Goal: Find specific page/section: Find specific page/section

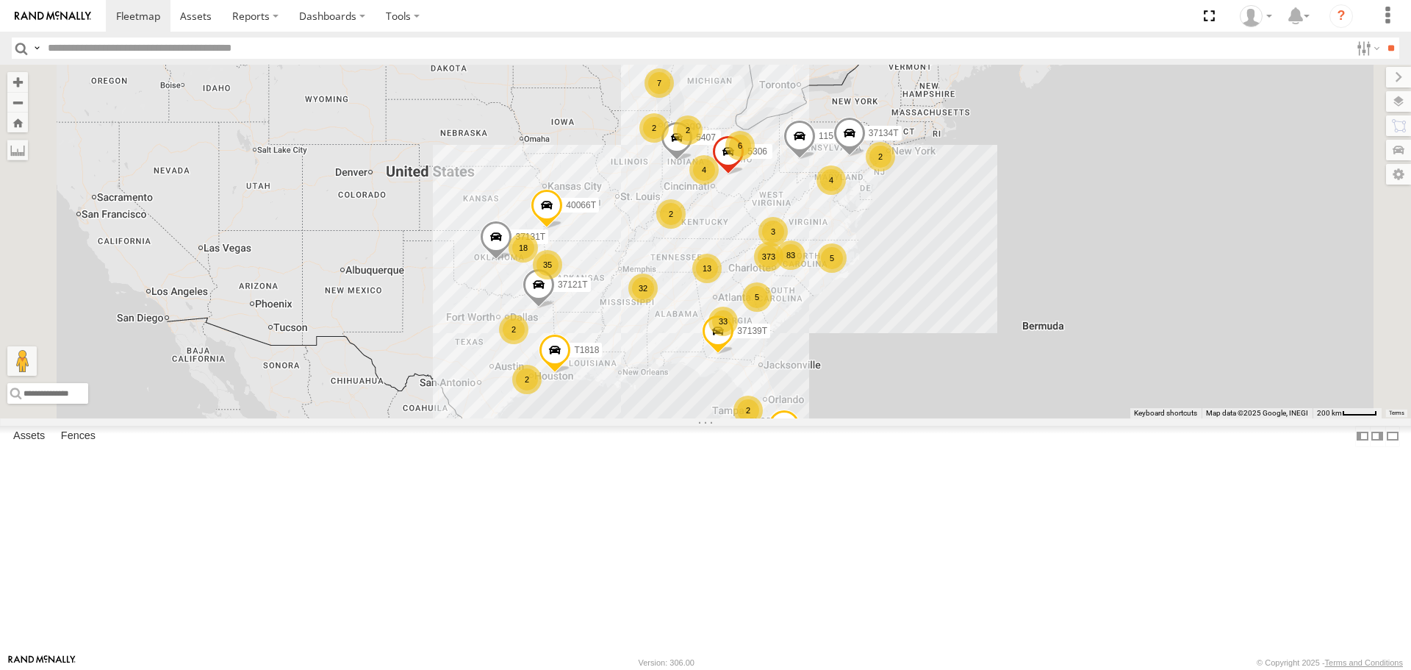
click at [0, 0] on span "Asset" at bounding box center [0, 0] width 0 height 0
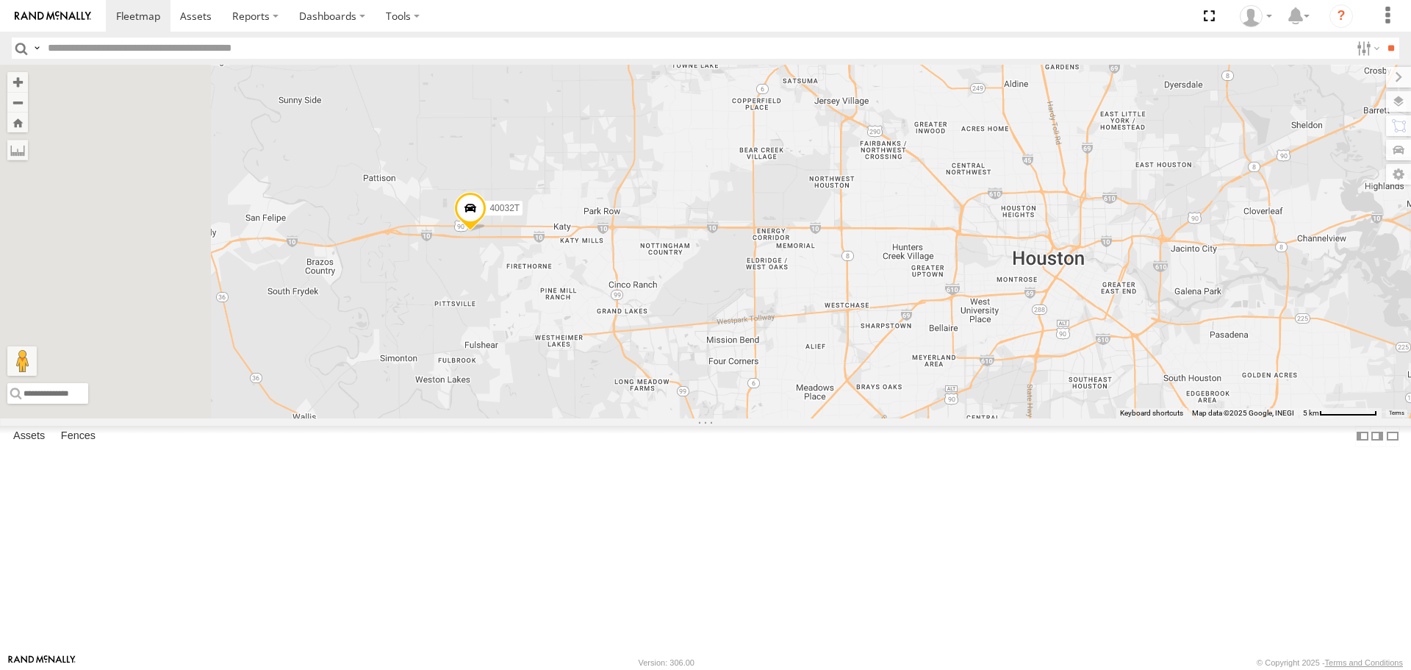
drag, startPoint x: 569, startPoint y: 223, endPoint x: 750, endPoint y: 451, distance: 290.3
click at [750, 418] on div "T1818 T3214 1156 40066T 5283 37131T 37134T 37121T 7774T 37139T 5306 57469T 4004…" at bounding box center [705, 241] width 1411 height 353
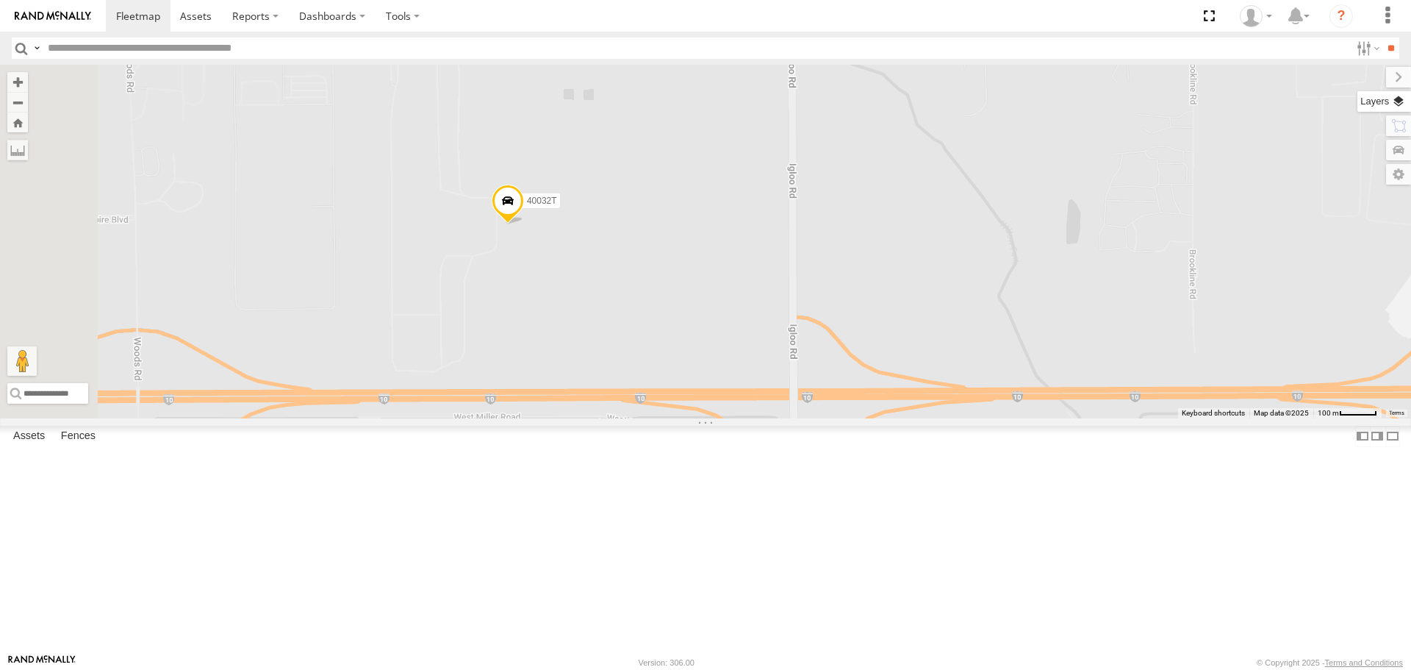
click at [1400, 103] on label at bounding box center [1385, 101] width 54 height 21
click at [0, 0] on span "Basemaps" at bounding box center [0, 0] width 0 height 0
click at [0, 0] on span "Satellite + Roadmap" at bounding box center [0, 0] width 0 height 0
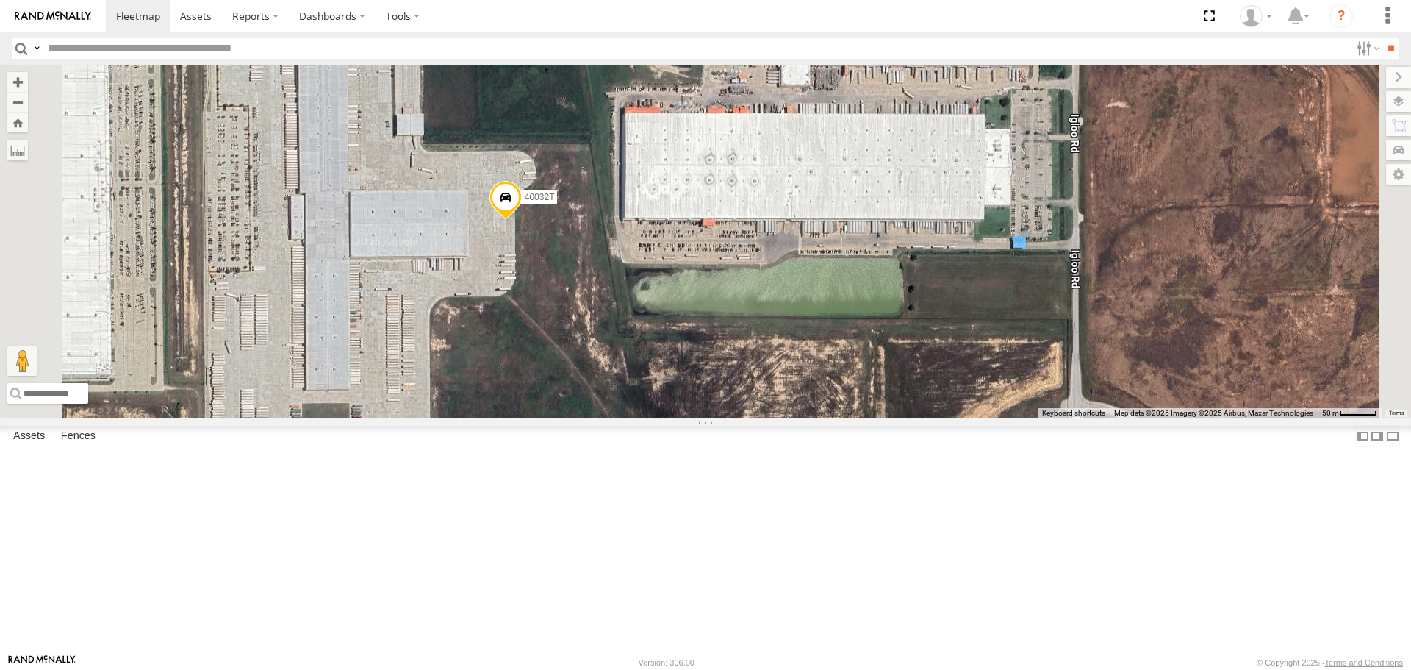
click at [522, 221] on span at bounding box center [506, 201] width 32 height 40
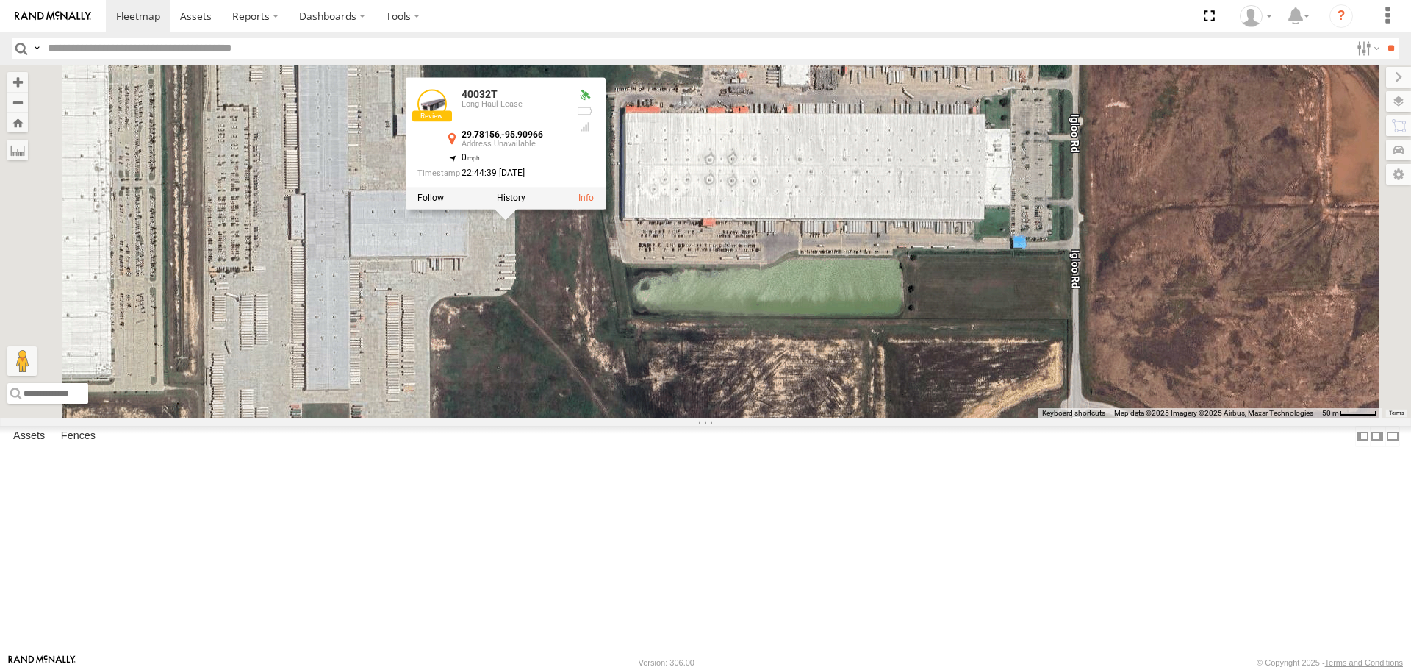
click at [702, 418] on div "T1818 T3214 1156 40066T 5283 37131T 37134T 37121T 7774T 37139T 5306 57469T 4004…" at bounding box center [705, 241] width 1411 height 353
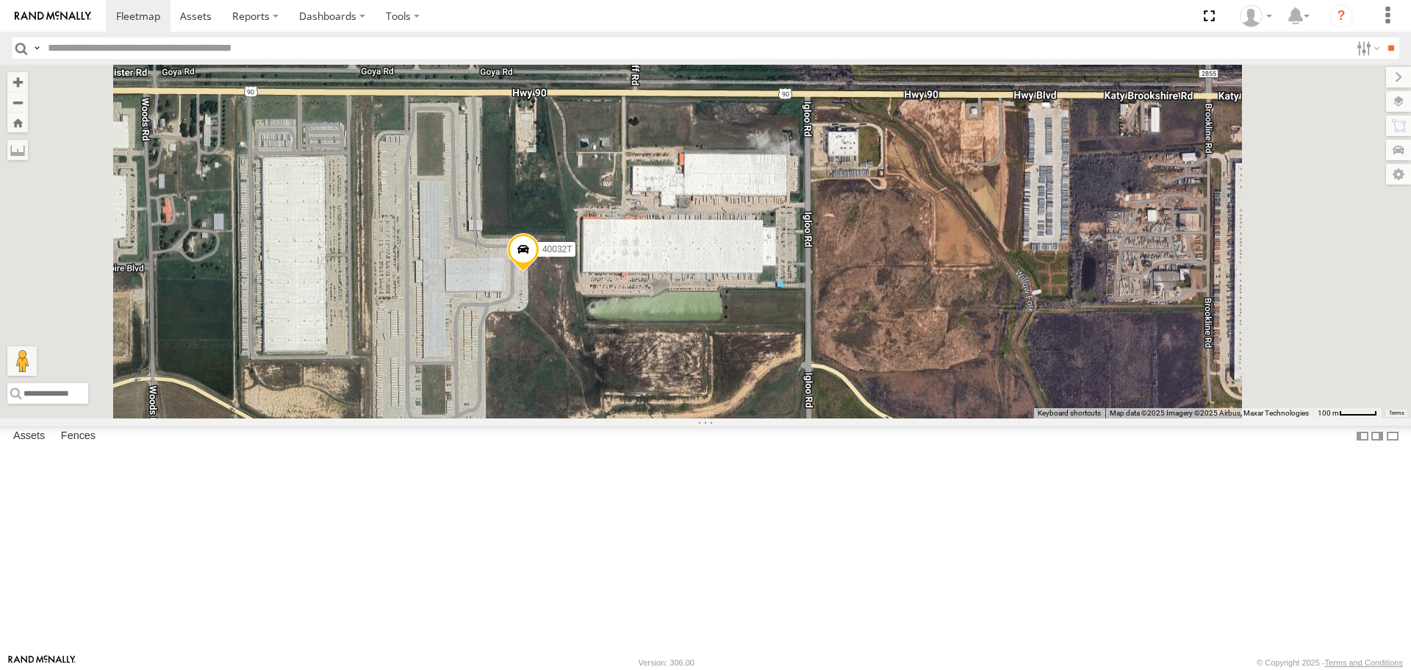
click at [0, 0] on span "Roadmap" at bounding box center [0, 0] width 0 height 0
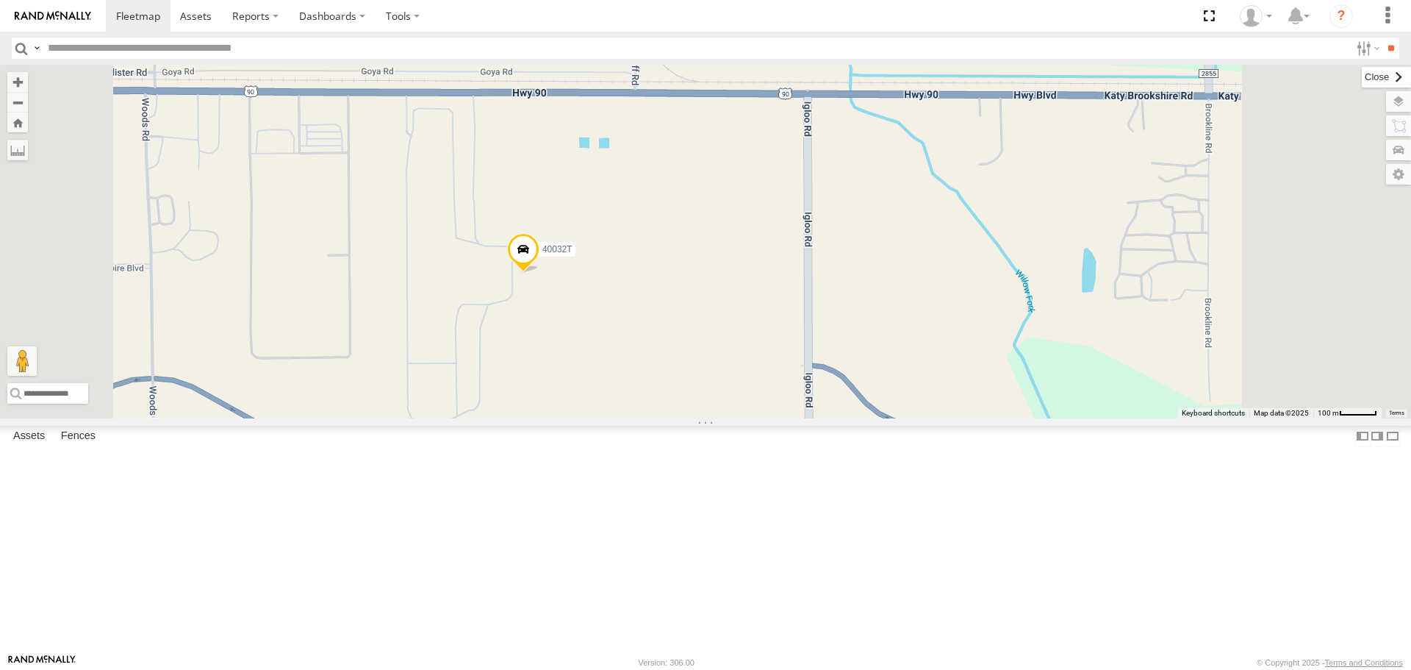
click at [1362, 82] on label at bounding box center [1386, 77] width 49 height 21
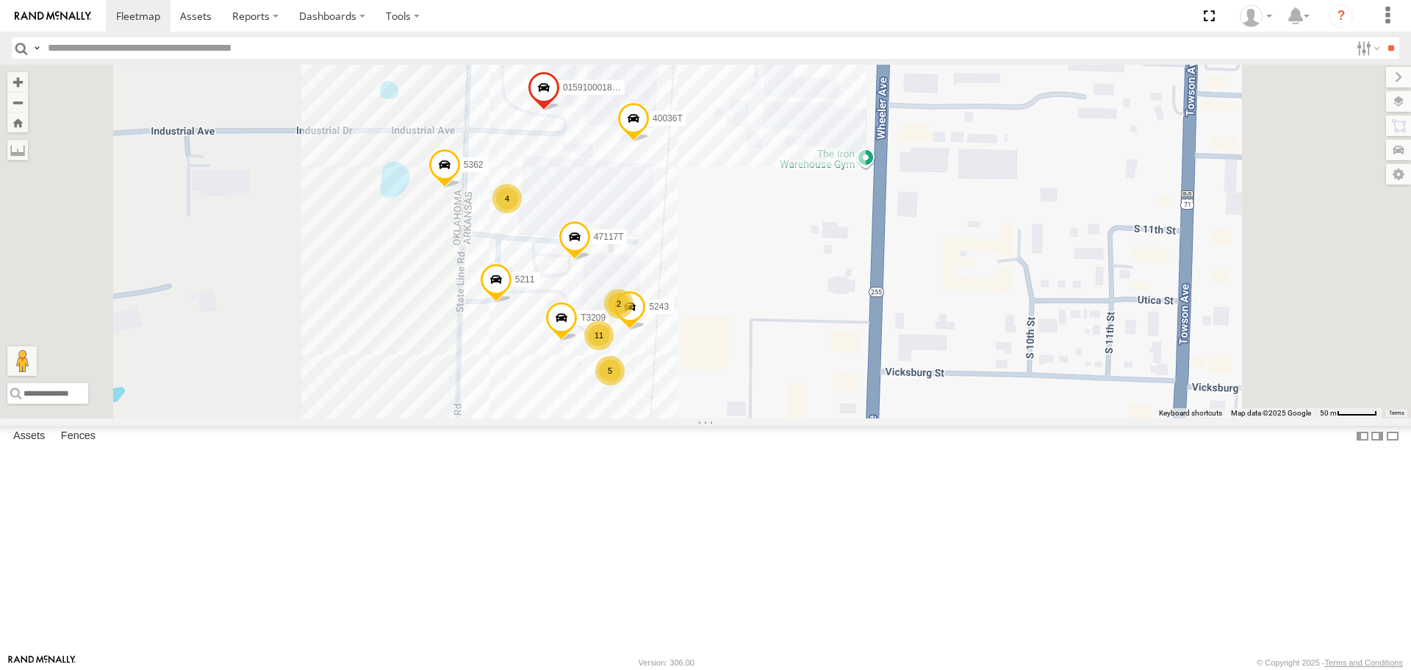
drag, startPoint x: 927, startPoint y: 218, endPoint x: 904, endPoint y: 337, distance: 120.5
click at [904, 337] on div "T1818 T3214 57469T 40045T 37135T 7773T 1156 40066T 5283 37124T T1808 37120T 371…" at bounding box center [705, 241] width 1411 height 353
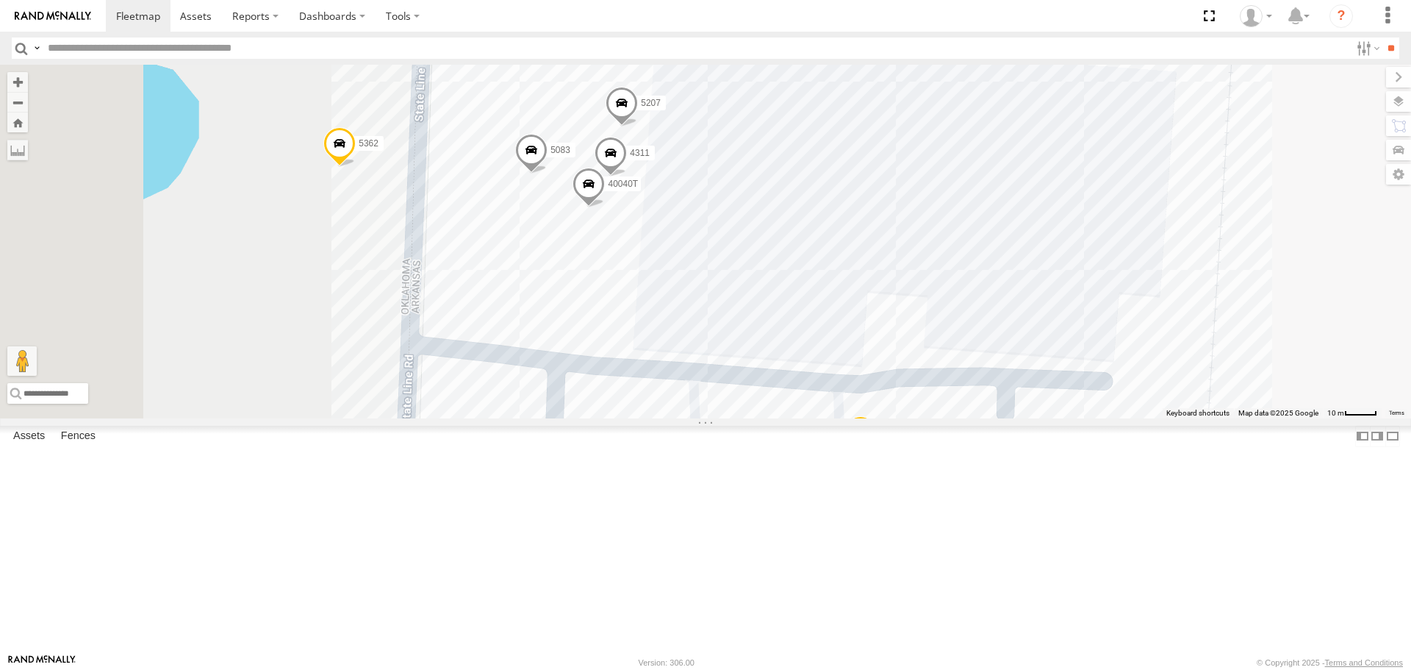
drag, startPoint x: 507, startPoint y: 423, endPoint x: 720, endPoint y: 382, distance: 217.1
click at [720, 382] on div "T1818 T3214 57469T 40045T 37135T 7773T 1156 40066T 5283 37124T T1808 37120T 371…" at bounding box center [705, 241] width 1411 height 353
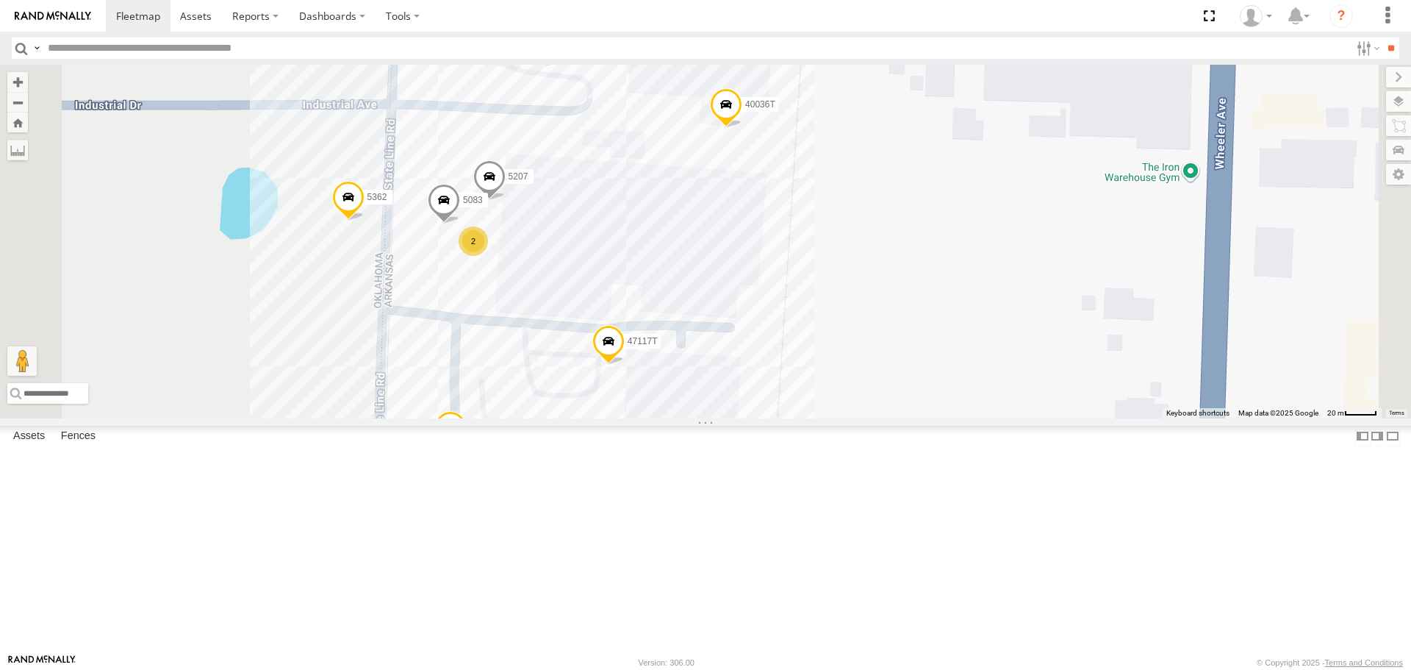
drag, startPoint x: 610, startPoint y: 387, endPoint x: 612, endPoint y: 361, distance: 25.8
click at [612, 362] on div "T1818 T3214 57469T 40045T 37135T 7773T 1156 40066T 5283 37124T T1808 37120T 371…" at bounding box center [705, 241] width 1411 height 353
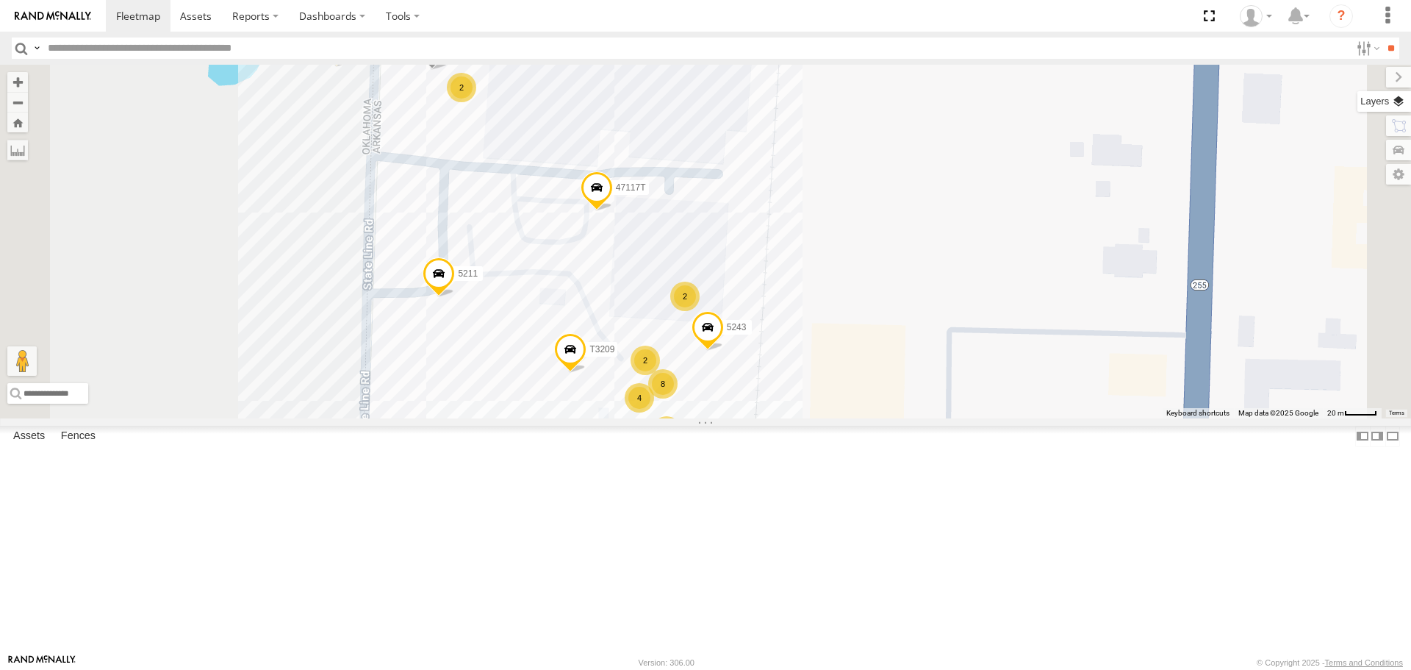
click at [1399, 98] on label at bounding box center [1385, 101] width 54 height 21
click at [0, 0] on span "Satellite + Roadmap" at bounding box center [0, 0] width 0 height 0
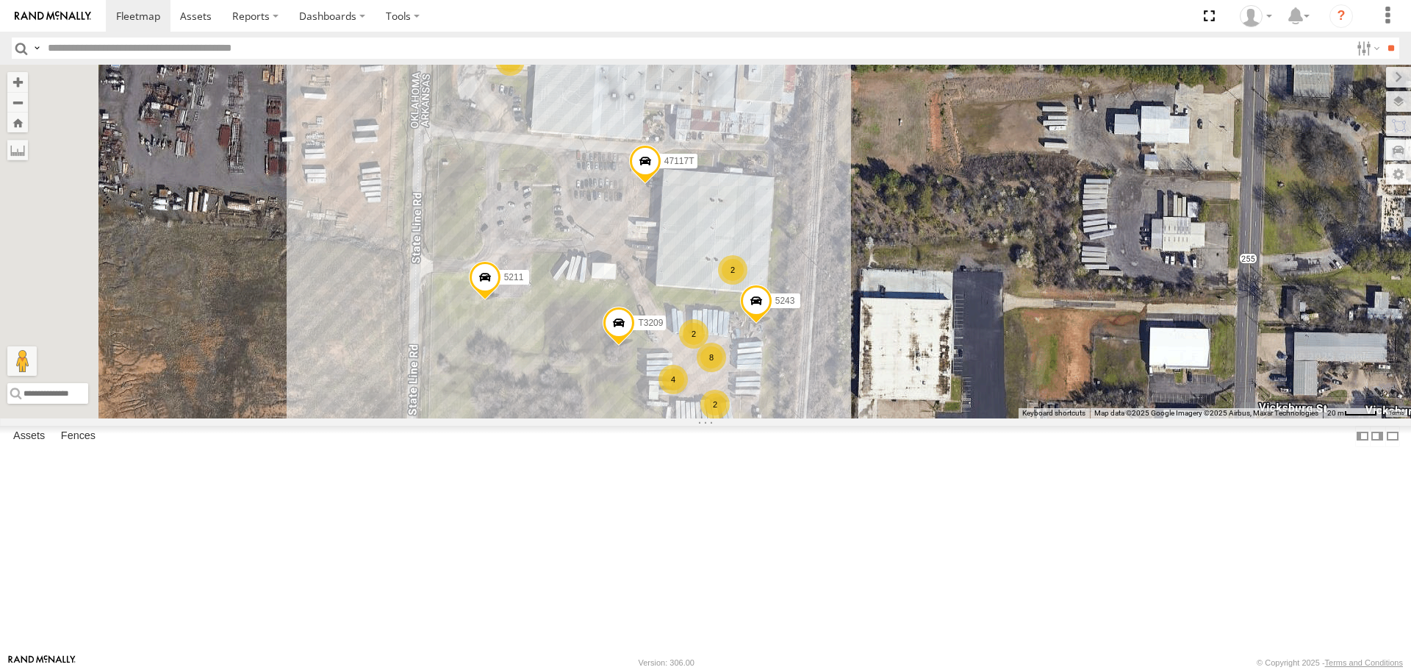
drag, startPoint x: 714, startPoint y: 486, endPoint x: 713, endPoint y: 463, distance: 22.8
click at [713, 418] on div "T1818 T3214 57469T 40045T 37135T 7773T 1156 40066T 5283 37124T T1808 37120T 371…" at bounding box center [705, 241] width 1411 height 353
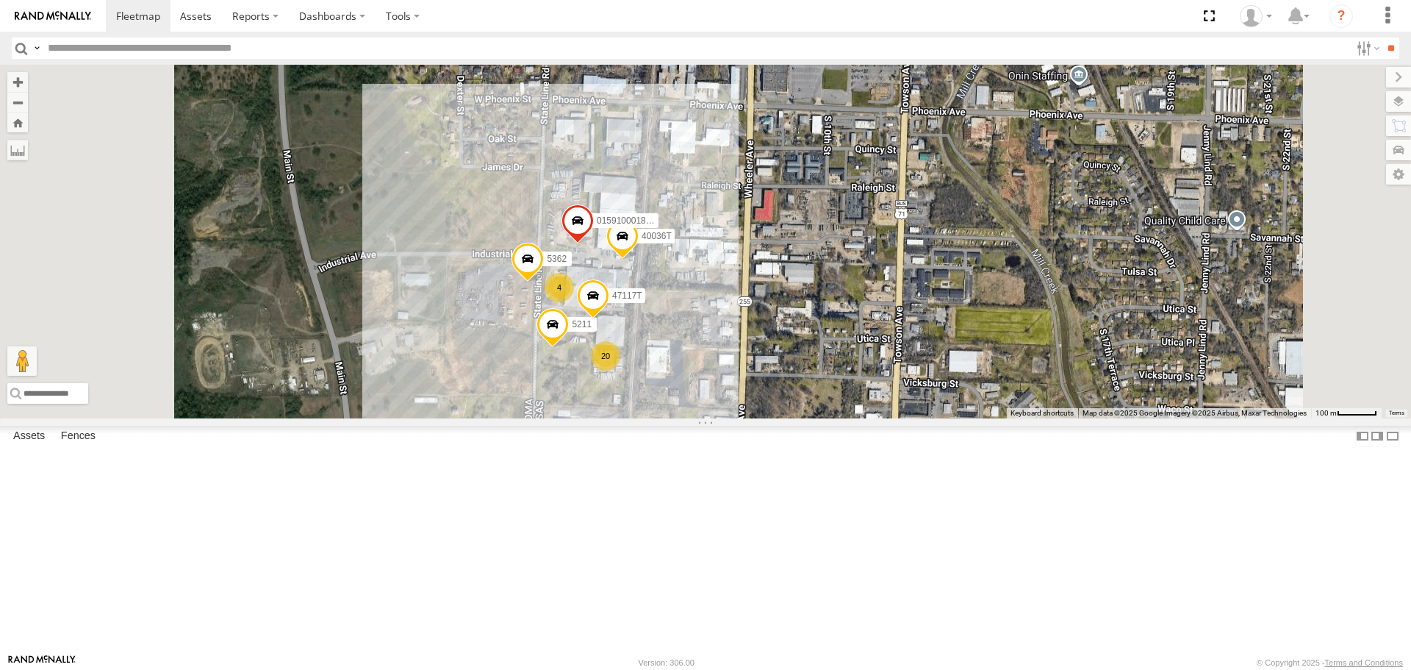
drag, startPoint x: 635, startPoint y: 460, endPoint x: 687, endPoint y: 481, distance: 55.4
click at [687, 418] on div "T1818 T3214 57469T 40045T 37135T 7773T 1156 40066T 5283 37124T T1808 37120T 371…" at bounding box center [705, 241] width 1411 height 353
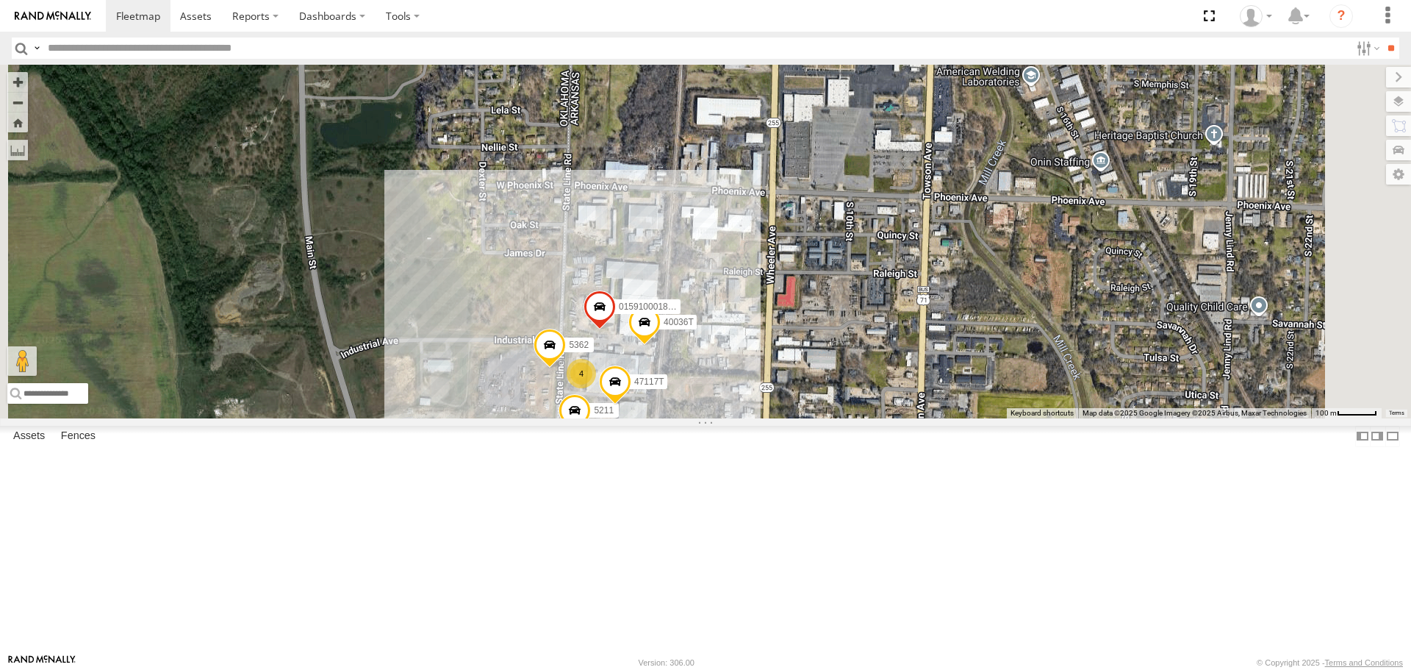
drag, startPoint x: 594, startPoint y: 343, endPoint x: 601, endPoint y: 429, distance: 86.3
click at [601, 418] on div "T1818 T3214 57469T 40045T 37135T 7773T 1156 40066T 5283 37124T T1808 37120T 371…" at bounding box center [705, 241] width 1411 height 353
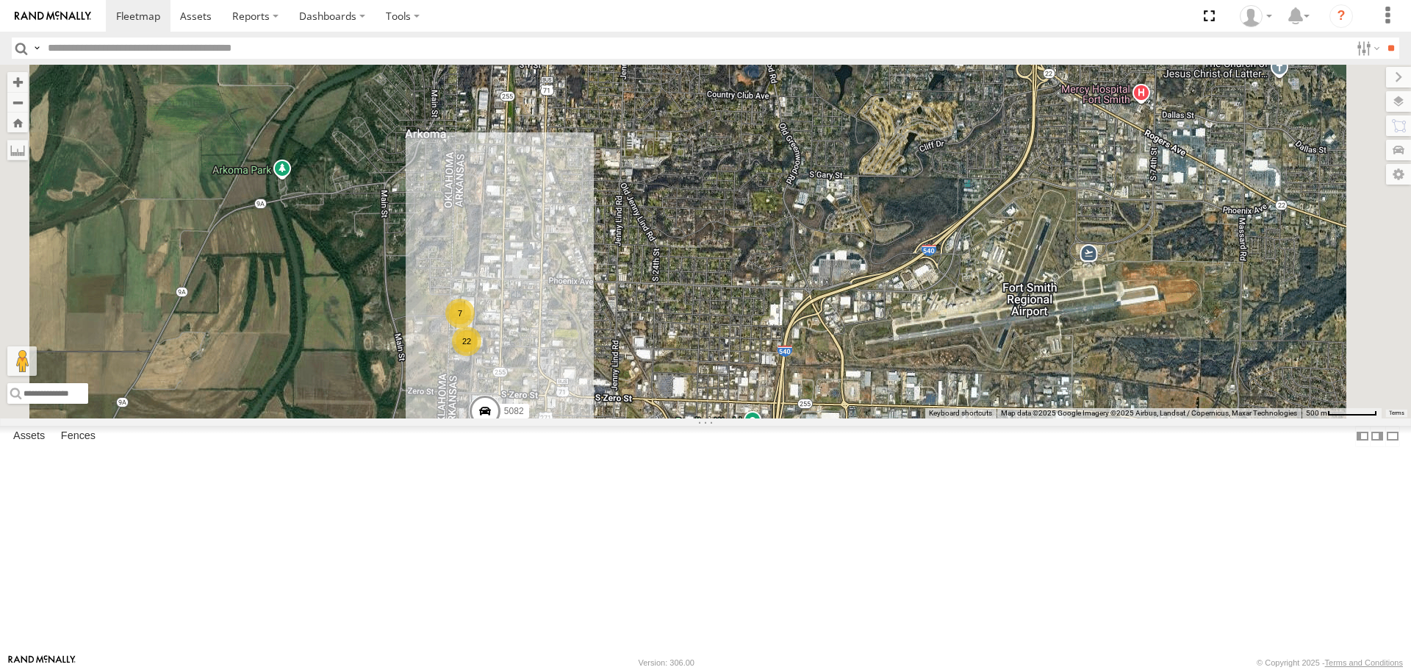
click at [0, 0] on span "Roadmap" at bounding box center [0, 0] width 0 height 0
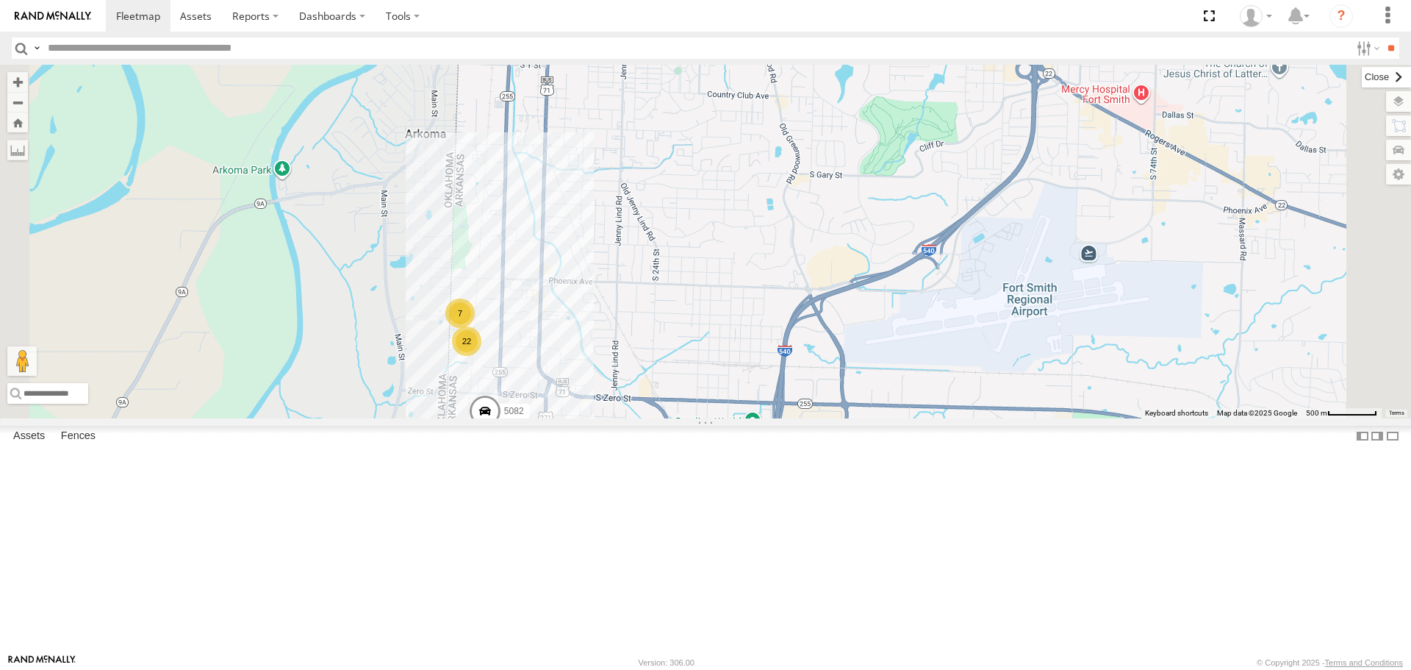
click at [1362, 76] on label at bounding box center [1386, 77] width 49 height 21
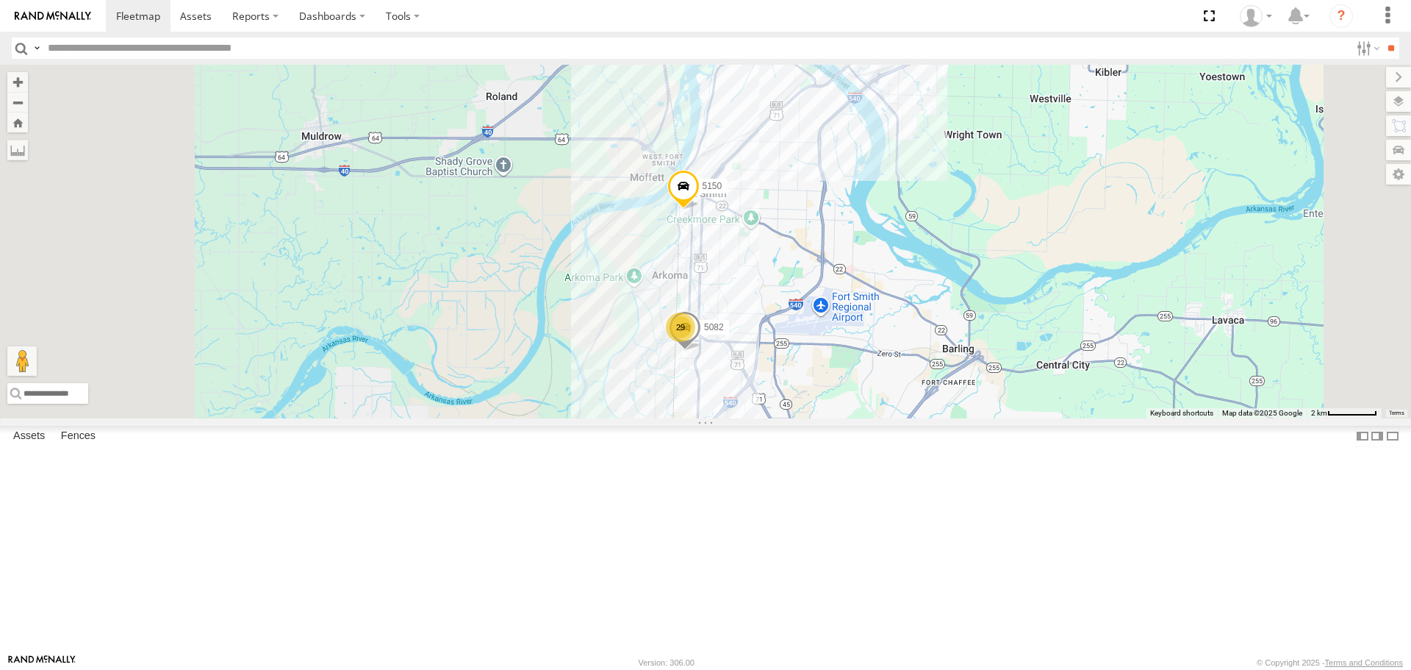
drag, startPoint x: 753, startPoint y: 436, endPoint x: 804, endPoint y: 437, distance: 50.7
click at [804, 418] on div "T1818 T3214 57469T 40045T 37135T 7773T 1156 40066T 5283 37124T T1808 37120T 371…" at bounding box center [705, 241] width 1411 height 353
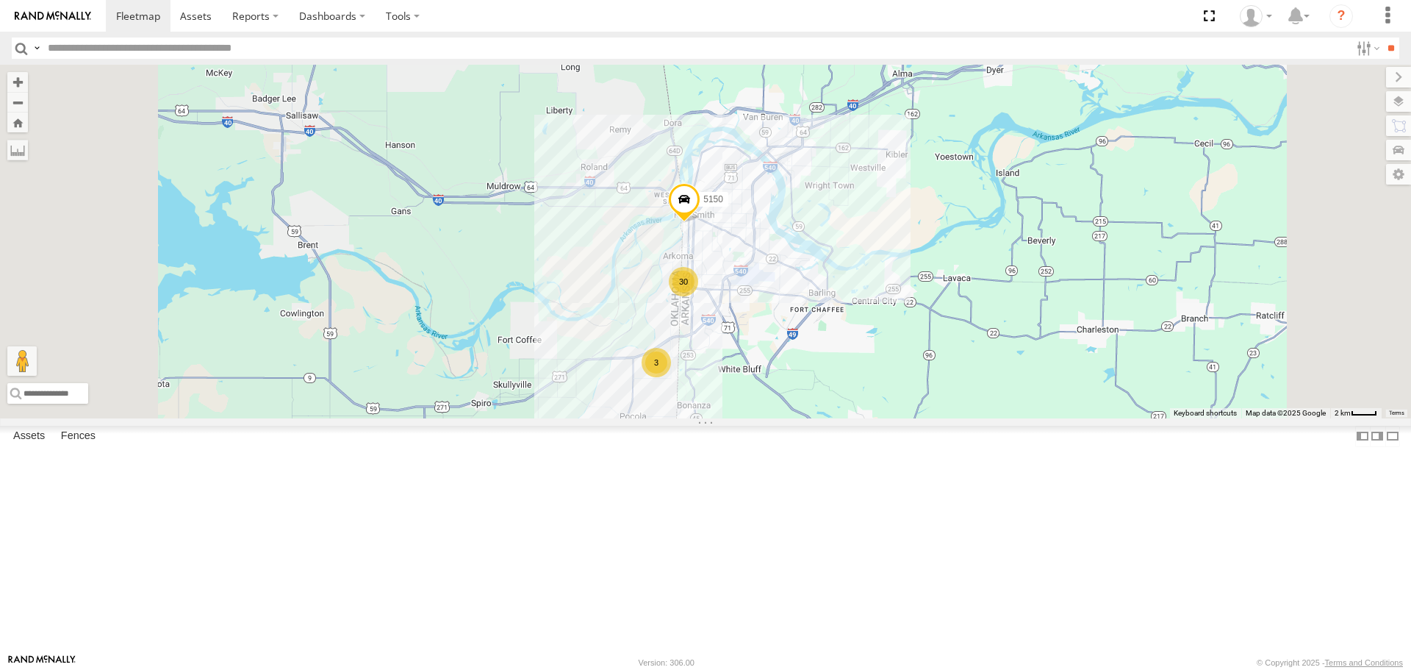
drag, startPoint x: 762, startPoint y: 595, endPoint x: 775, endPoint y: 510, distance: 86.3
click at [774, 418] on div "T1818 T3214 57469T 40045T 37135T 7773T 1156 40066T 5283 37124T T1808 37120T 371…" at bounding box center [705, 241] width 1411 height 353
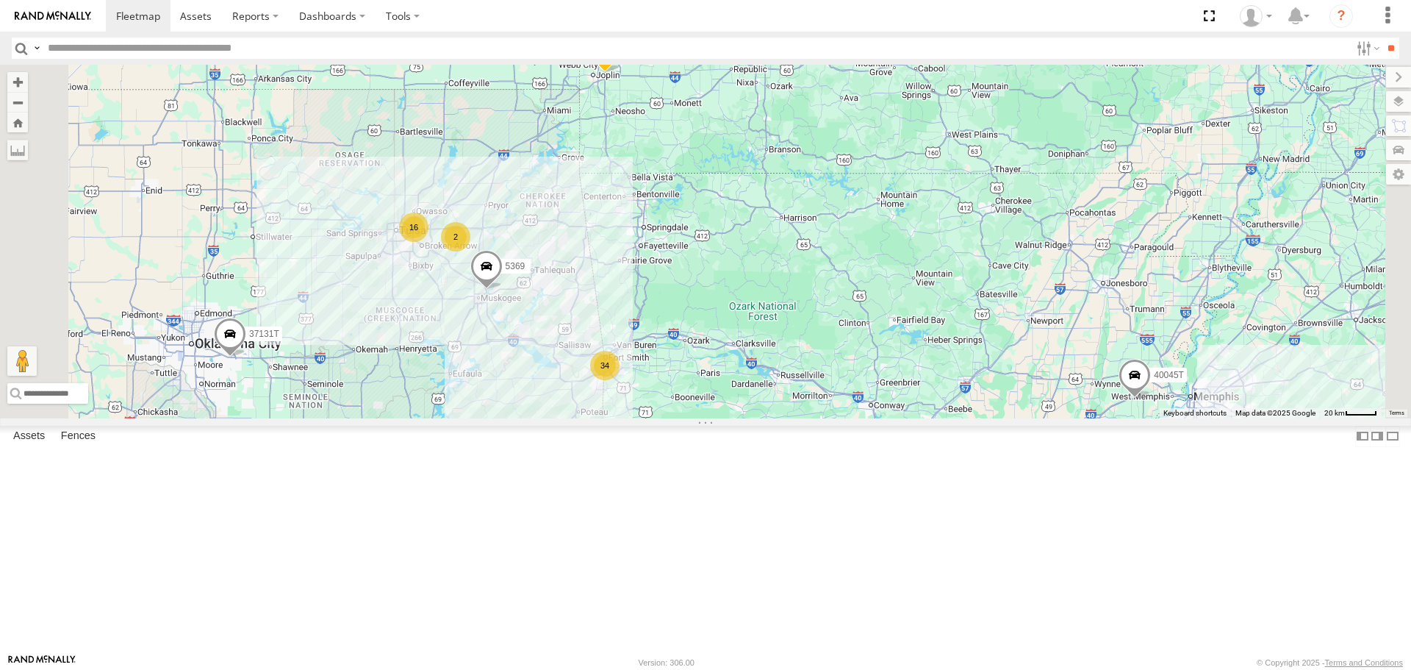
drag, startPoint x: 927, startPoint y: 573, endPoint x: 928, endPoint y: 540, distance: 32.4
click at [928, 418] on div "T1818 T3214 57469T 40045T 37135T 7773T 1156 40066T 5283 37124T T1808 37120T 371…" at bounding box center [705, 241] width 1411 height 353
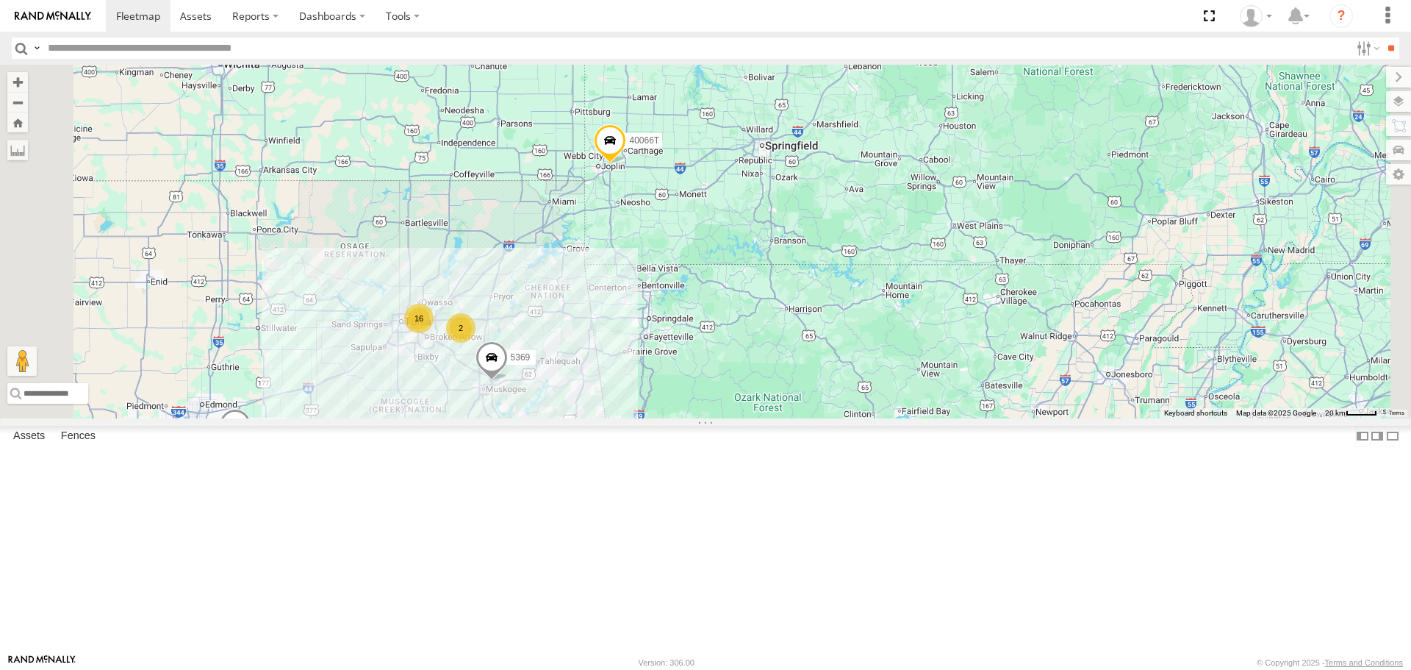
drag, startPoint x: 909, startPoint y: 352, endPoint x: 910, endPoint y: 426, distance: 73.5
click at [910, 418] on div "T1818 T3214 57469T 40045T 37135T 7773T 1156 40066T 5283 37124T T1808 37120T 371…" at bounding box center [705, 241] width 1411 height 353
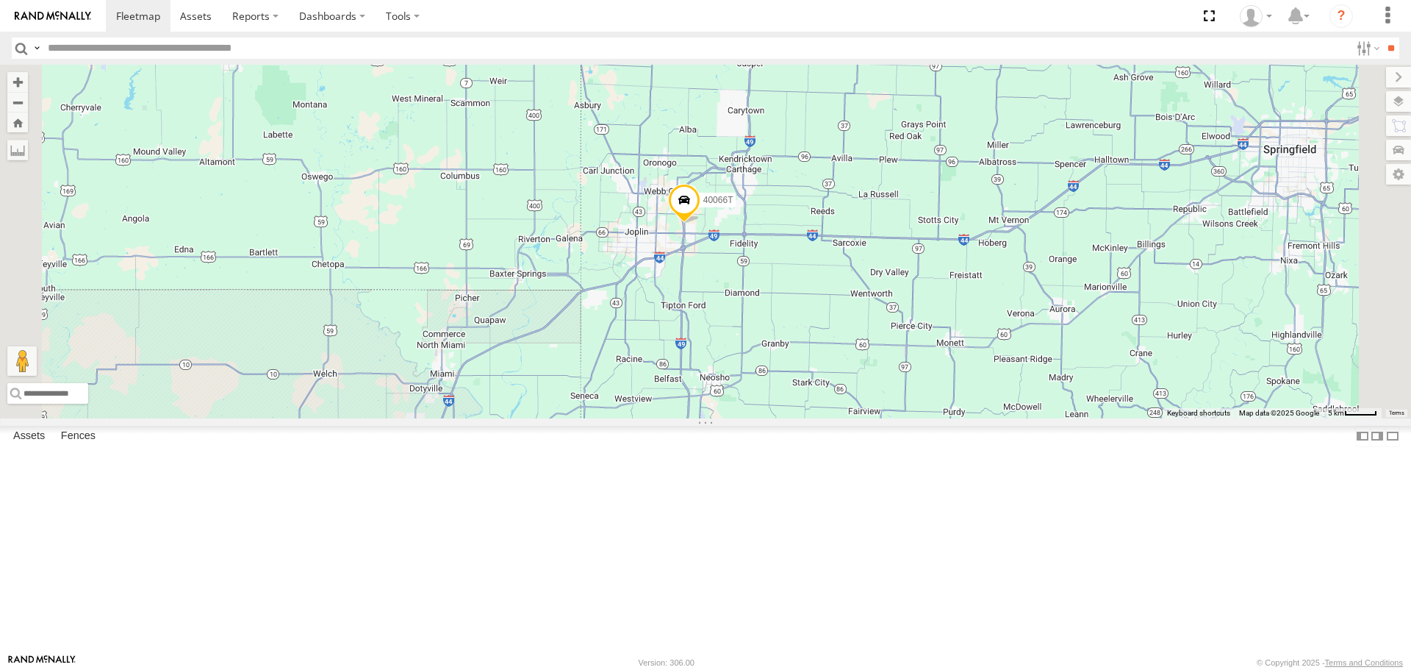
drag, startPoint x: 1017, startPoint y: 529, endPoint x: 991, endPoint y: 432, distance: 99.9
click at [991, 418] on div "T1818 T3214 57469T 40045T 37135T 7773T 1156 40066T 5283 37124T T1808 37120T 371…" at bounding box center [705, 241] width 1411 height 353
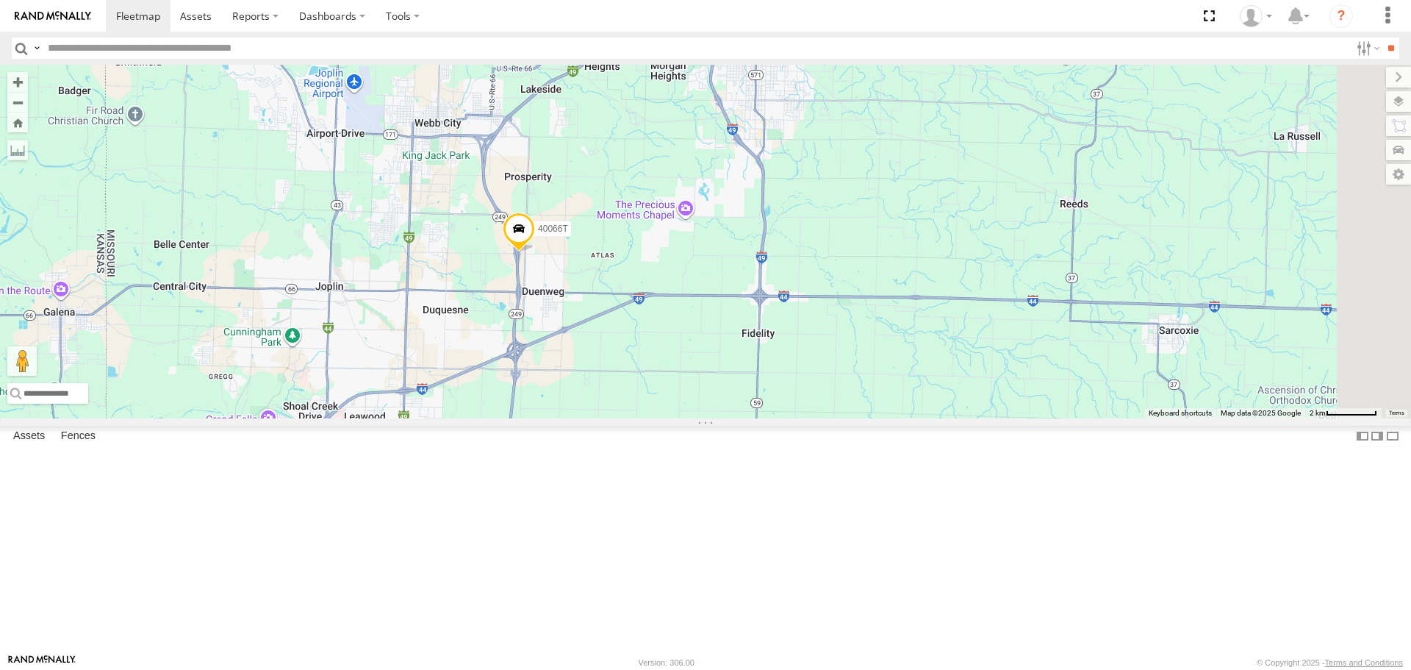
drag, startPoint x: 815, startPoint y: 401, endPoint x: 644, endPoint y: 390, distance: 171.7
click at [644, 390] on div "T1818 T3214 57469T 40045T 37135T 7773T 1156 40066T 5283 37124T T1808 37120T 371…" at bounding box center [705, 241] width 1411 height 353
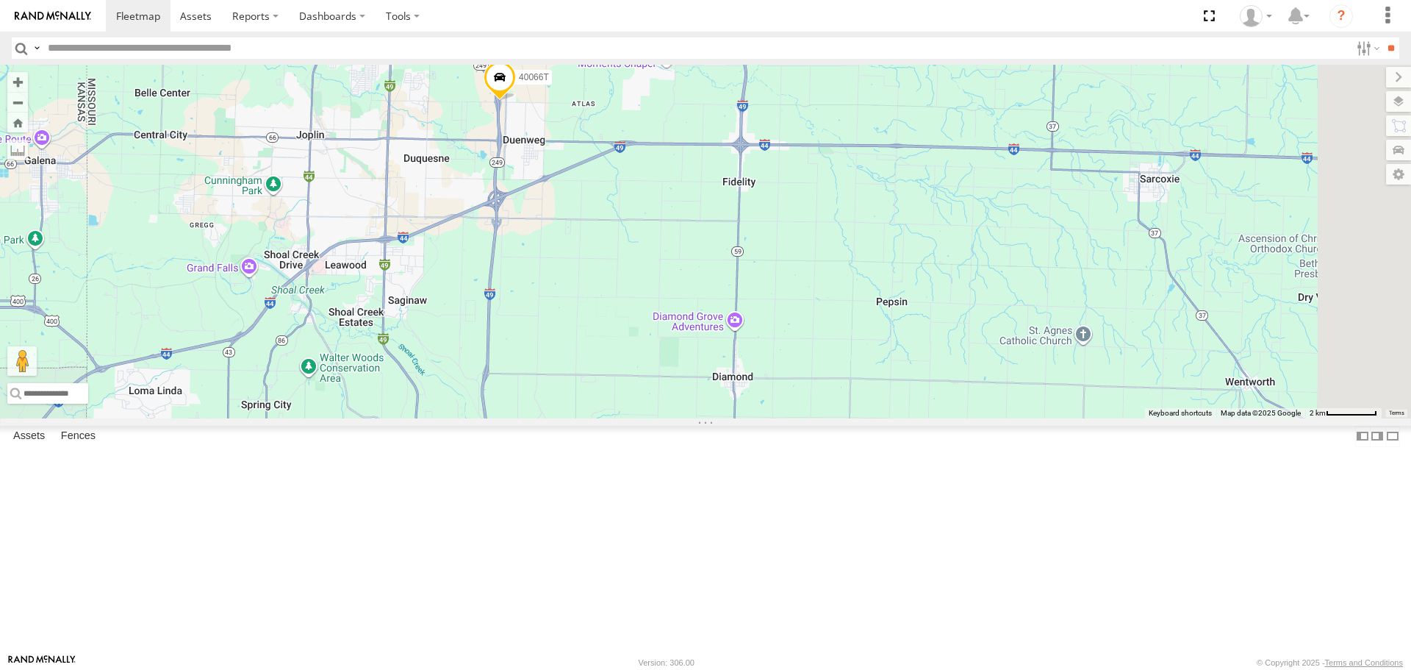
drag, startPoint x: 802, startPoint y: 503, endPoint x: 789, endPoint y: 382, distance: 121.3
click at [789, 382] on div "T1818 T3214 57469T 40045T 37135T 7773T 1156 40066T 5283 37124T T1808 37120T 371…" at bounding box center [705, 241] width 1411 height 353
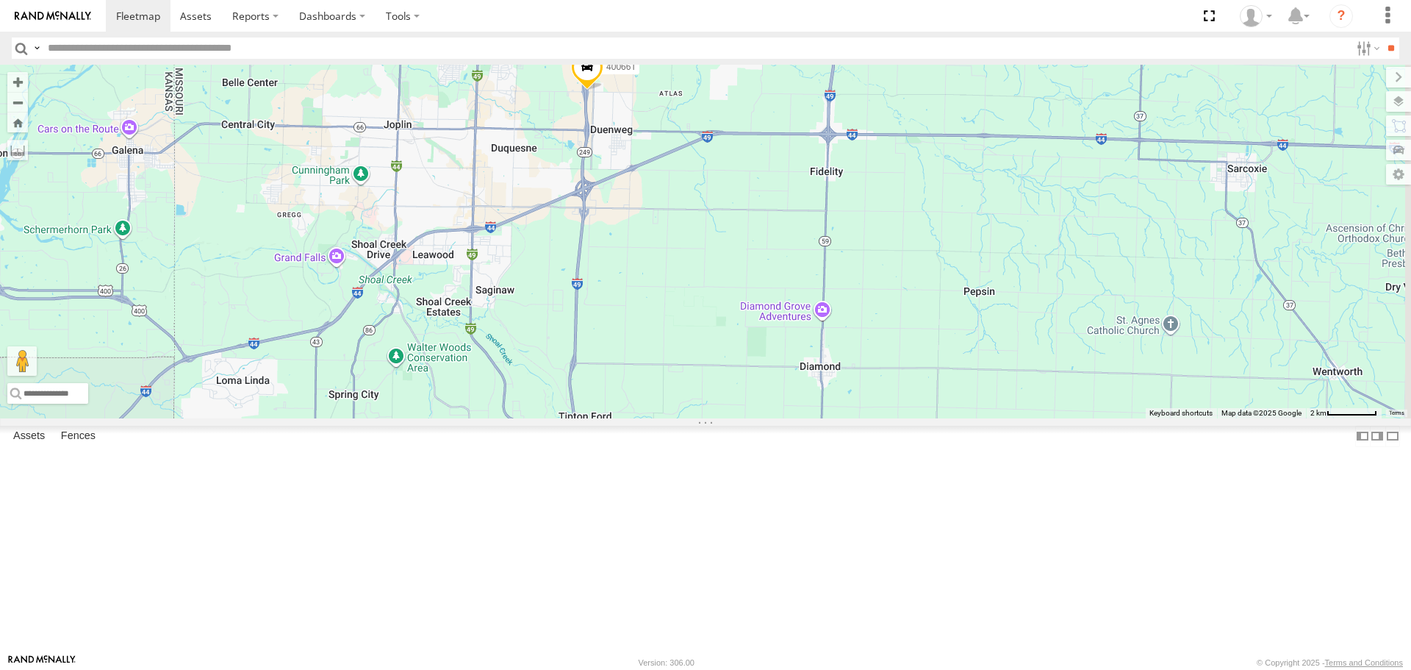
drag, startPoint x: 642, startPoint y: 451, endPoint x: 720, endPoint y: 445, distance: 78.9
click at [720, 418] on div "T1818 T3214 57469T 40045T 37135T 7773T 1156 40066T 5283 37124T T1808 37120T 371…" at bounding box center [705, 241] width 1411 height 353
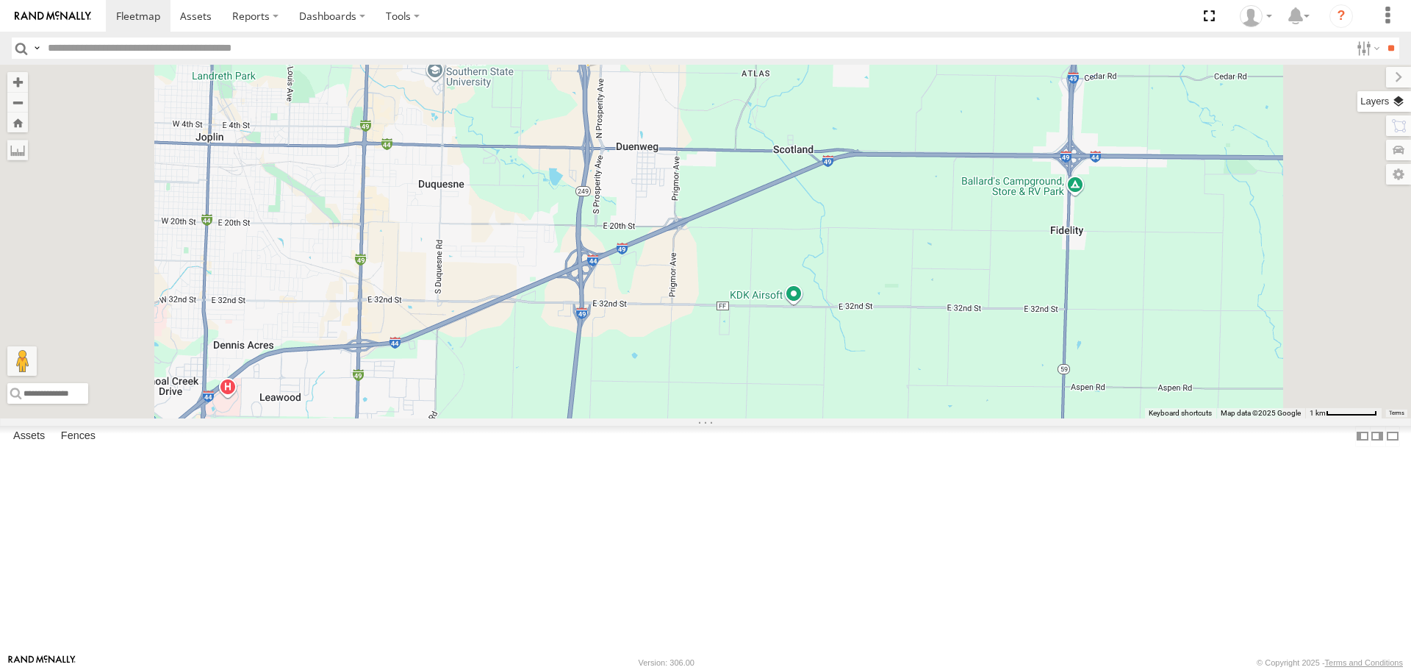
click at [1397, 99] on label at bounding box center [1385, 101] width 54 height 21
click at [0, 0] on span "Satellite + Roadmap" at bounding box center [0, 0] width 0 height 0
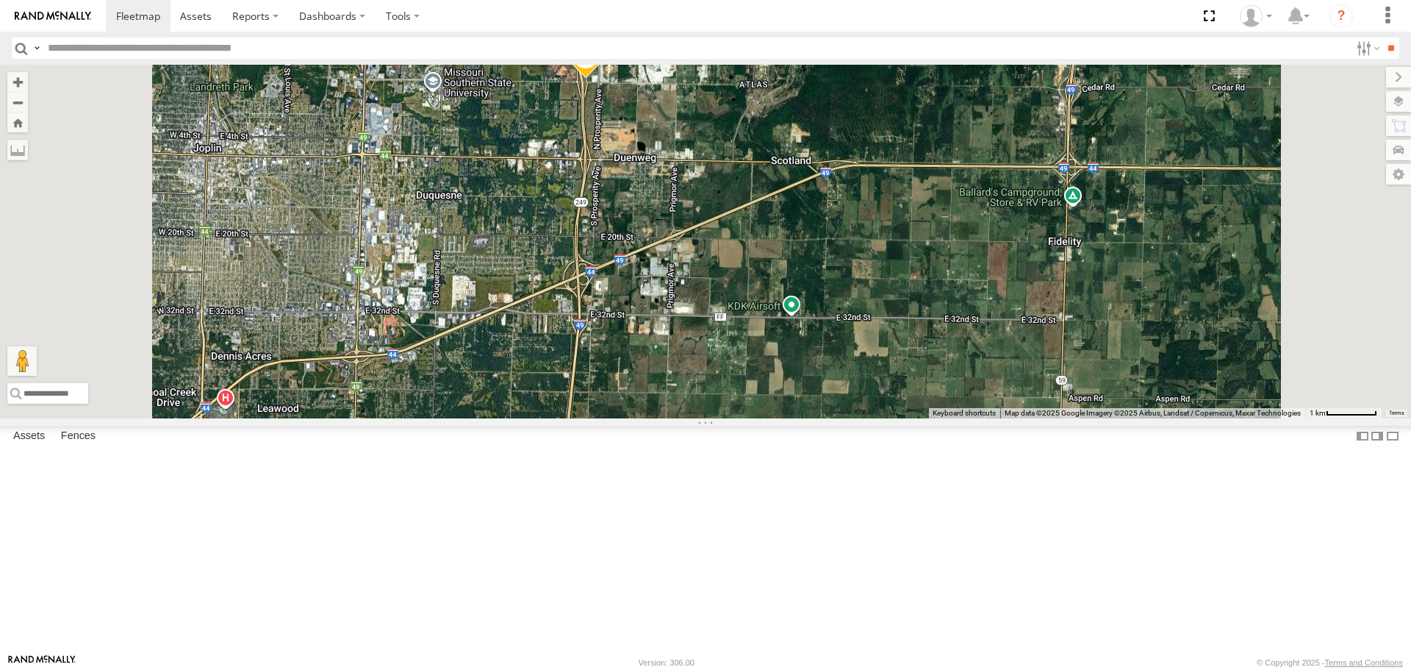
drag, startPoint x: 817, startPoint y: 213, endPoint x: 795, endPoint y: 348, distance: 136.3
click at [795, 348] on div "T1818 T3214 57469T 40045T 37135T 7773T 1156 40066T 5283 37124T T1808 37120T 371…" at bounding box center [705, 241] width 1411 height 353
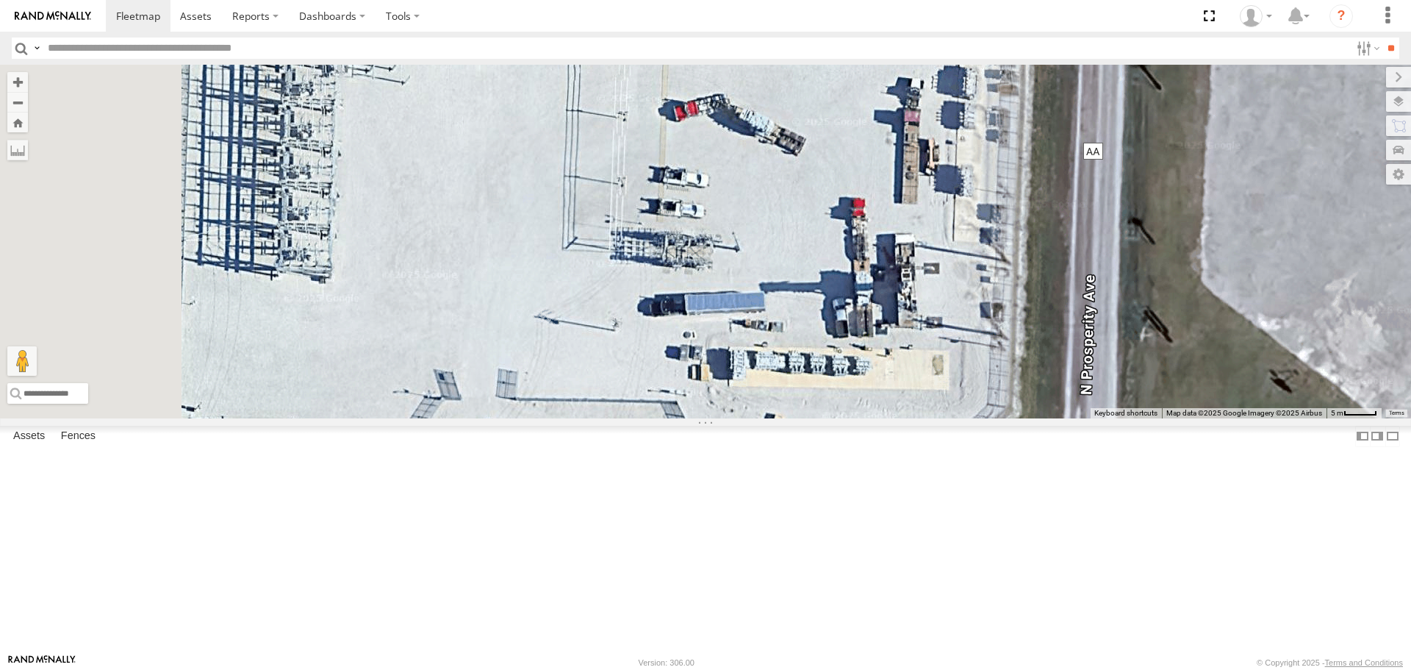
drag, startPoint x: 655, startPoint y: 360, endPoint x: 676, endPoint y: 385, distance: 32.8
click at [676, 385] on div "T1818 T3214 57469T 40045T 37135T 7773T 1156 40066T 5283 37124T T1808 37120T 371…" at bounding box center [705, 241] width 1411 height 353
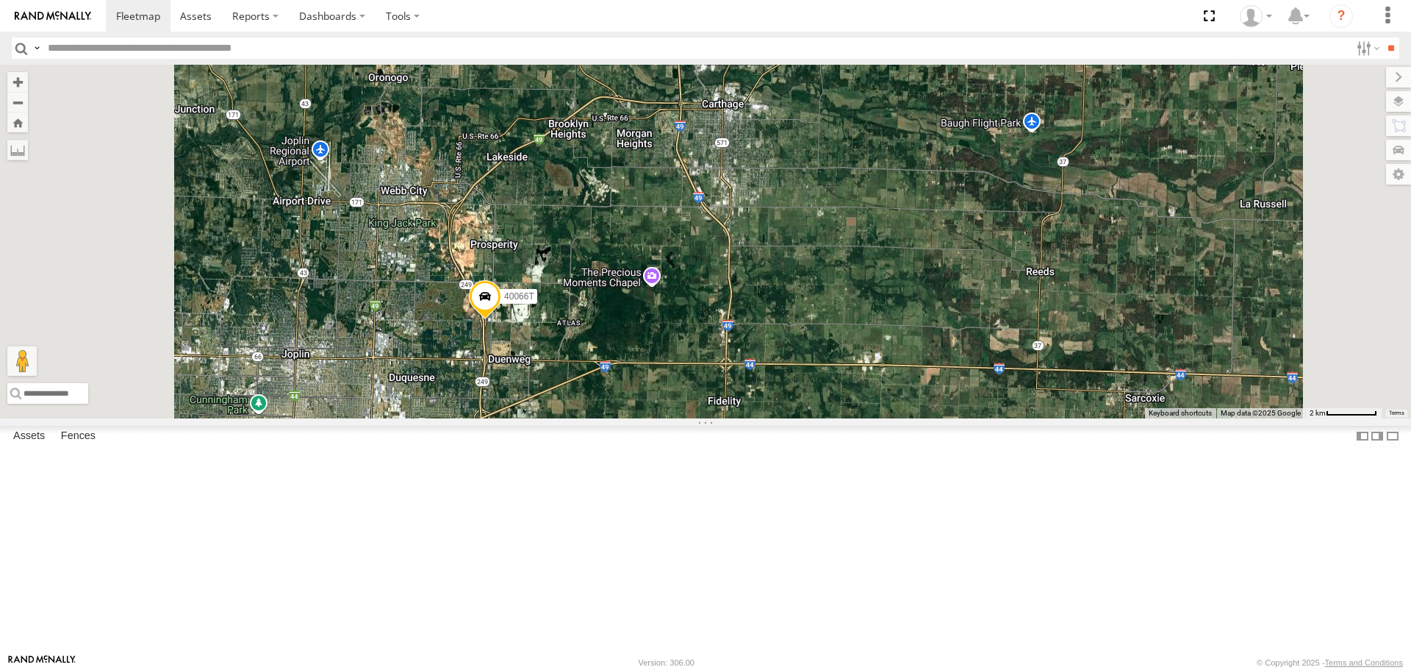
click at [0, 0] on span "Roadmap" at bounding box center [0, 0] width 0 height 0
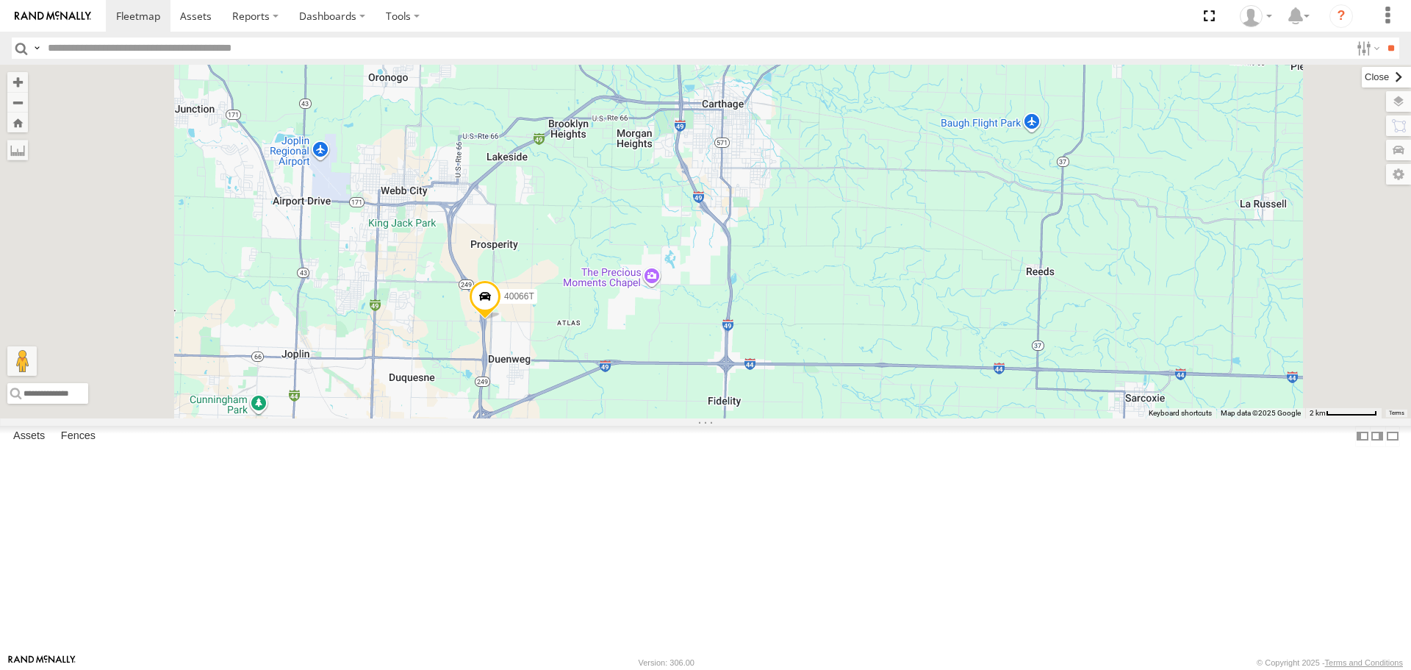
click at [1362, 76] on label at bounding box center [1386, 77] width 49 height 21
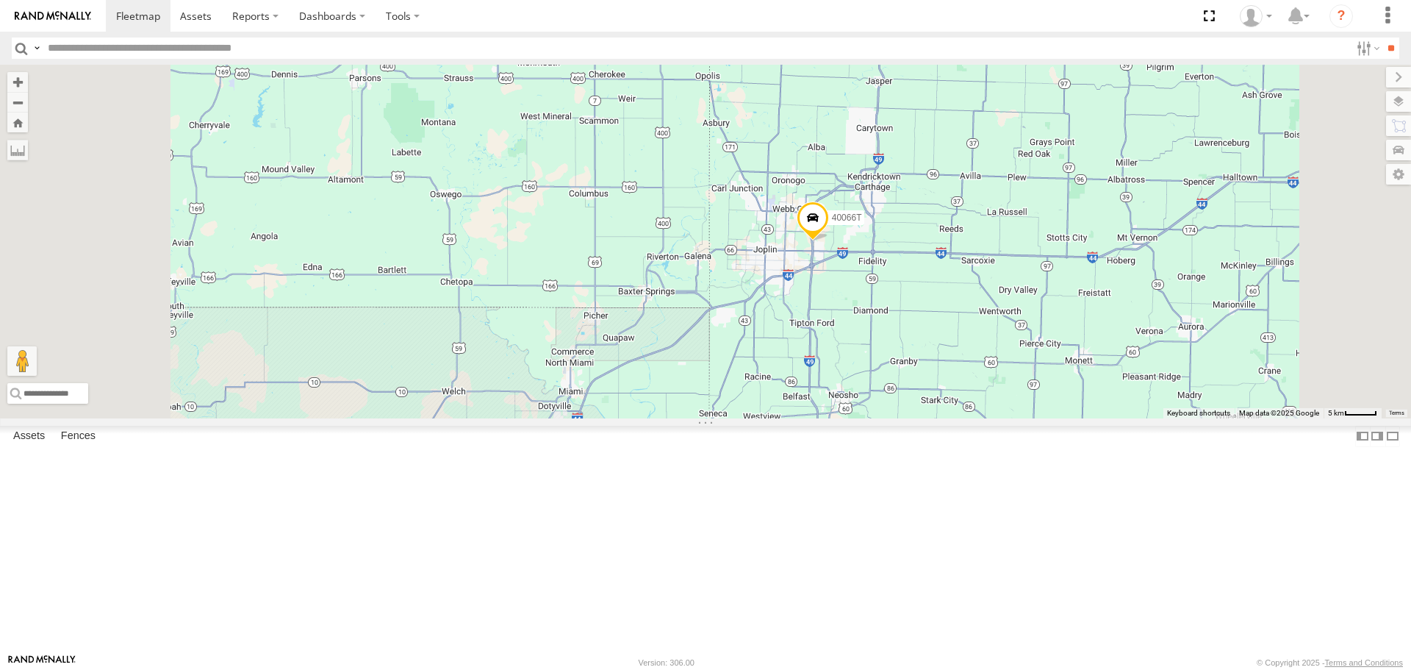
drag, startPoint x: 737, startPoint y: 465, endPoint x: 698, endPoint y: 406, distance: 70.1
click at [698, 406] on div "T1818 T3214 57469T 40045T 37135T 7773T 1156 40066T 5283 37124T T1808 37120T 371…" at bounding box center [705, 241] width 1411 height 353
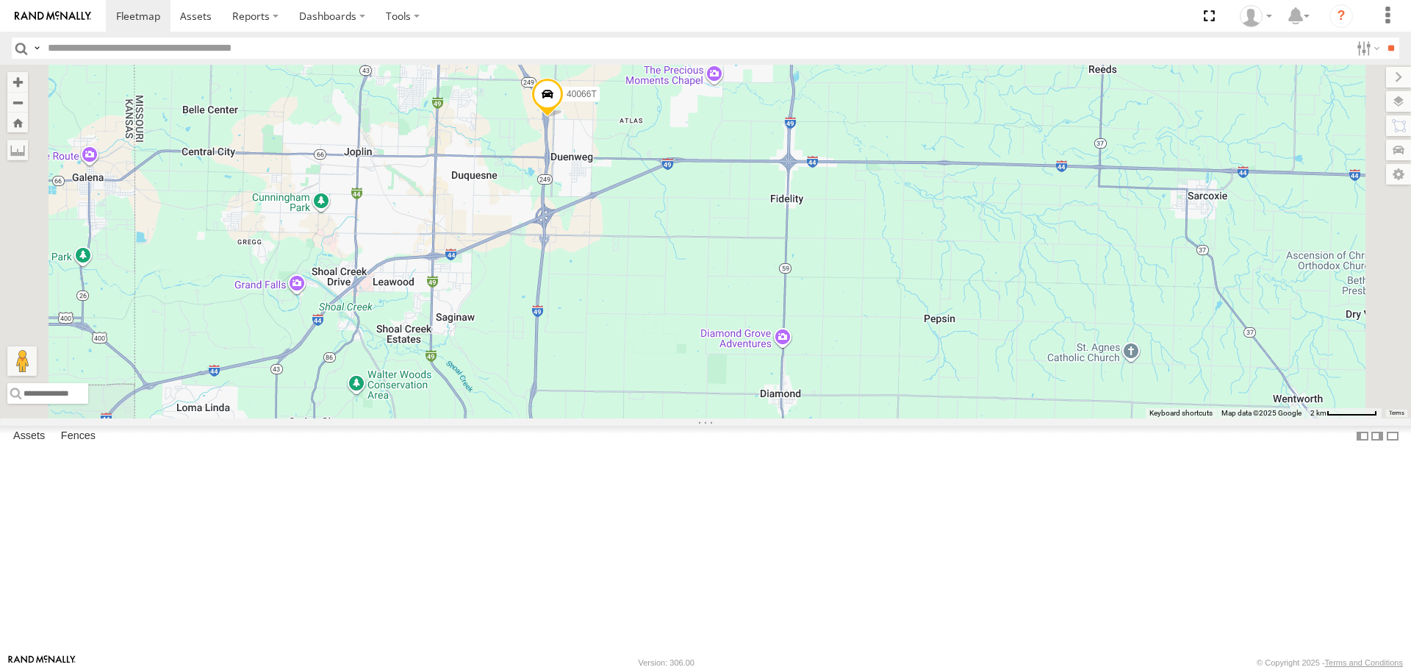
drag, startPoint x: 831, startPoint y: 456, endPoint x: 880, endPoint y: 290, distance: 173.1
click at [878, 303] on div "T1818 T3214 57469T 40045T 37135T 7773T 1156 40066T 5283 37124T T1808 37120T 371…" at bounding box center [705, 241] width 1411 height 353
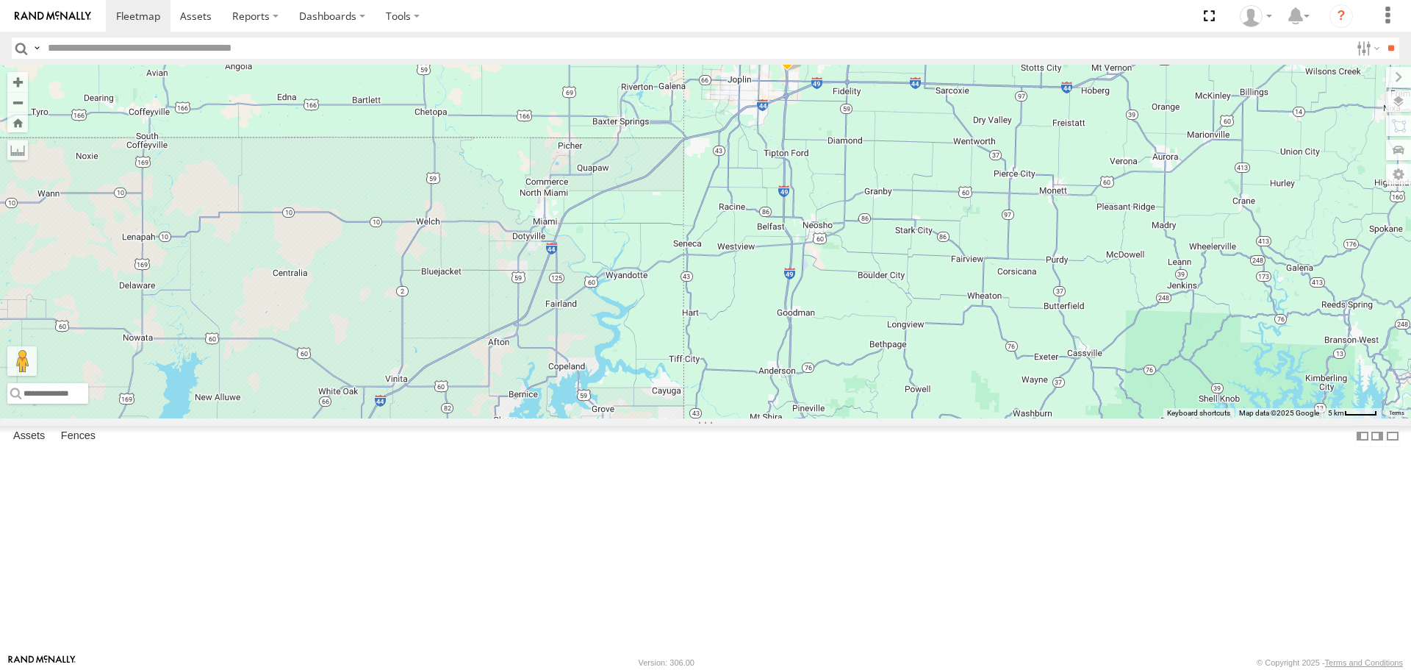
drag, startPoint x: 818, startPoint y: 414, endPoint x: 913, endPoint y: 393, distance: 97.2
click at [913, 393] on div "T1818 T3214 57469T 40045T 37135T 7773T 1156 40066T 5283 37124T T1808 37120T 371…" at bounding box center [705, 241] width 1411 height 353
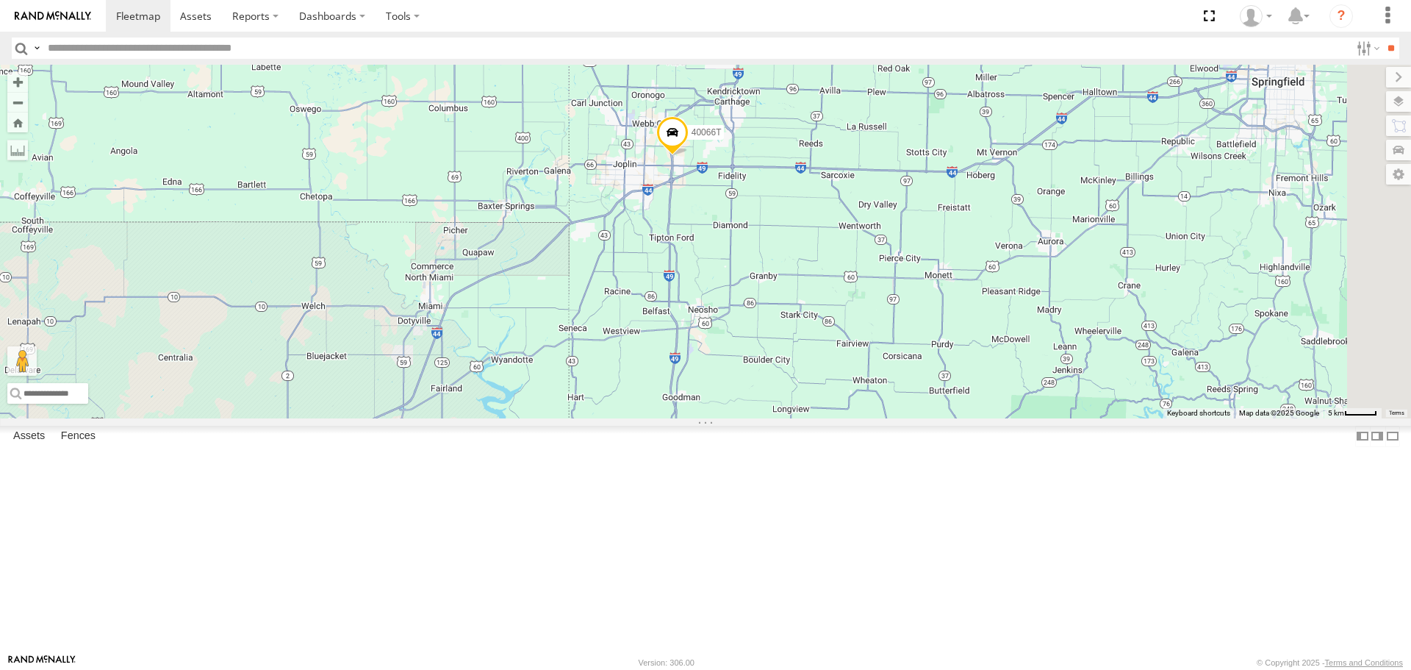
drag, startPoint x: 929, startPoint y: 280, endPoint x: 819, endPoint y: 358, distance: 135.0
click at [819, 358] on div "T1818 T3214 57469T 40045T 37135T 7773T 1156 40066T 5283 37124T T1808 37120T 371…" at bounding box center [705, 241] width 1411 height 353
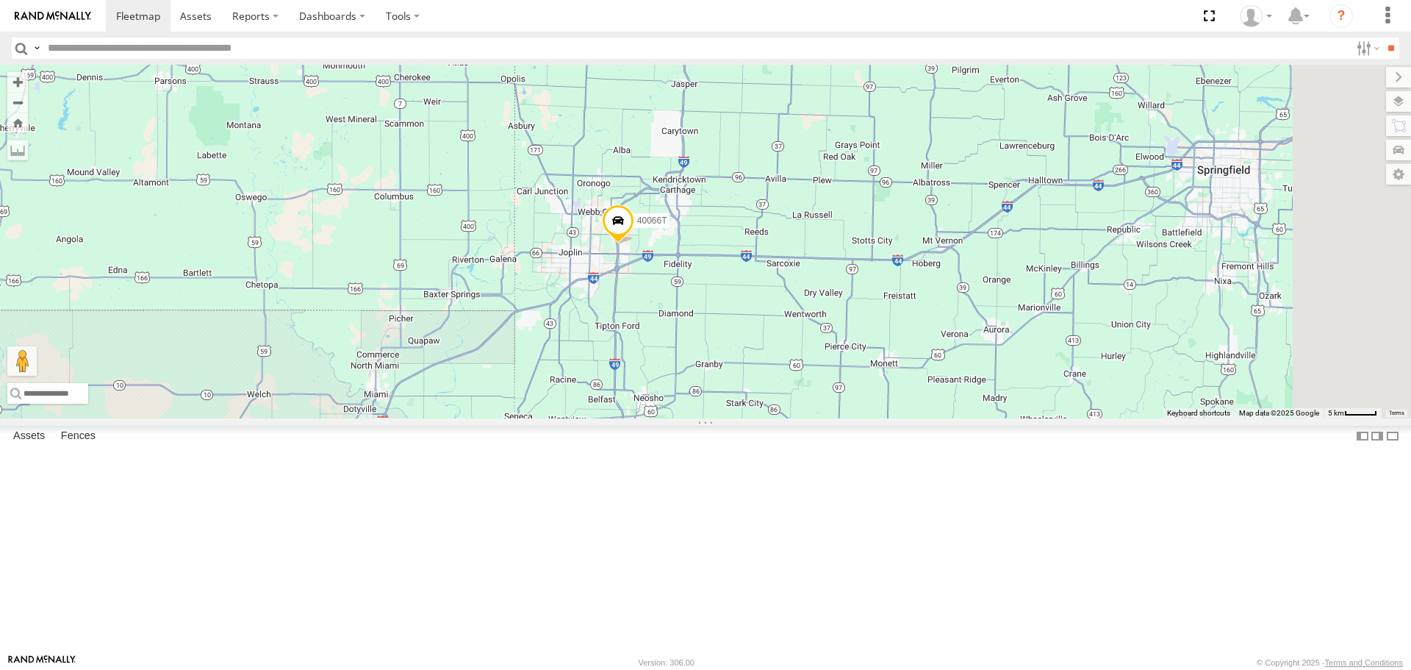
drag, startPoint x: 919, startPoint y: 326, endPoint x: 873, endPoint y: 389, distance: 77.9
click at [873, 389] on div "T1818 T3214 57469T 40045T 37135T 7773T 1156 40066T 5283 37124T T1808 37120T 371…" at bounding box center [705, 241] width 1411 height 353
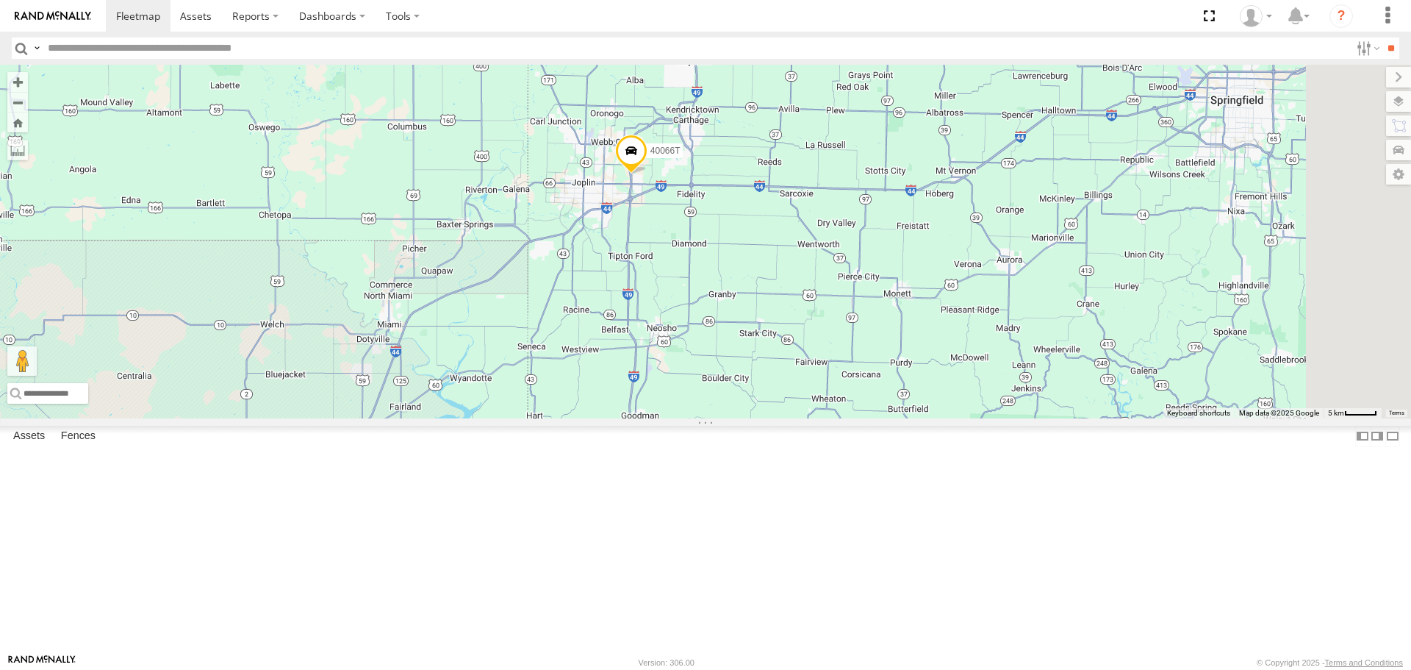
drag, startPoint x: 861, startPoint y: 555, endPoint x: 866, endPoint y: 562, distance: 8.0
click at [866, 418] on div "T1818 T3214 57469T 40045T 37135T 7773T 1156 40066T 5283 37124T T1808 37120T 371…" at bounding box center [705, 241] width 1411 height 353
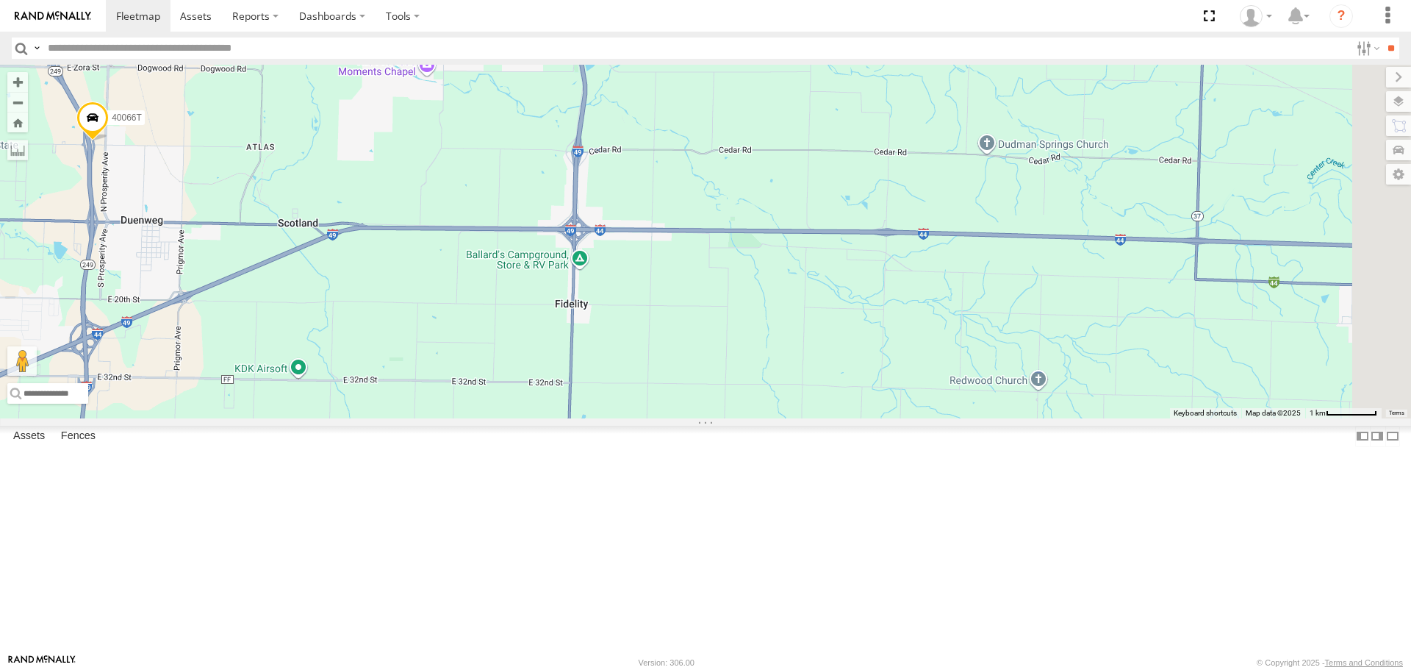
drag, startPoint x: 1086, startPoint y: 254, endPoint x: 646, endPoint y: 390, distance: 460.6
click at [646, 390] on div "T1818 T3214 57469T 40045T 37135T 7773T 1156 40066T 5283 37124T T1808 37120T 371…" at bounding box center [705, 241] width 1411 height 353
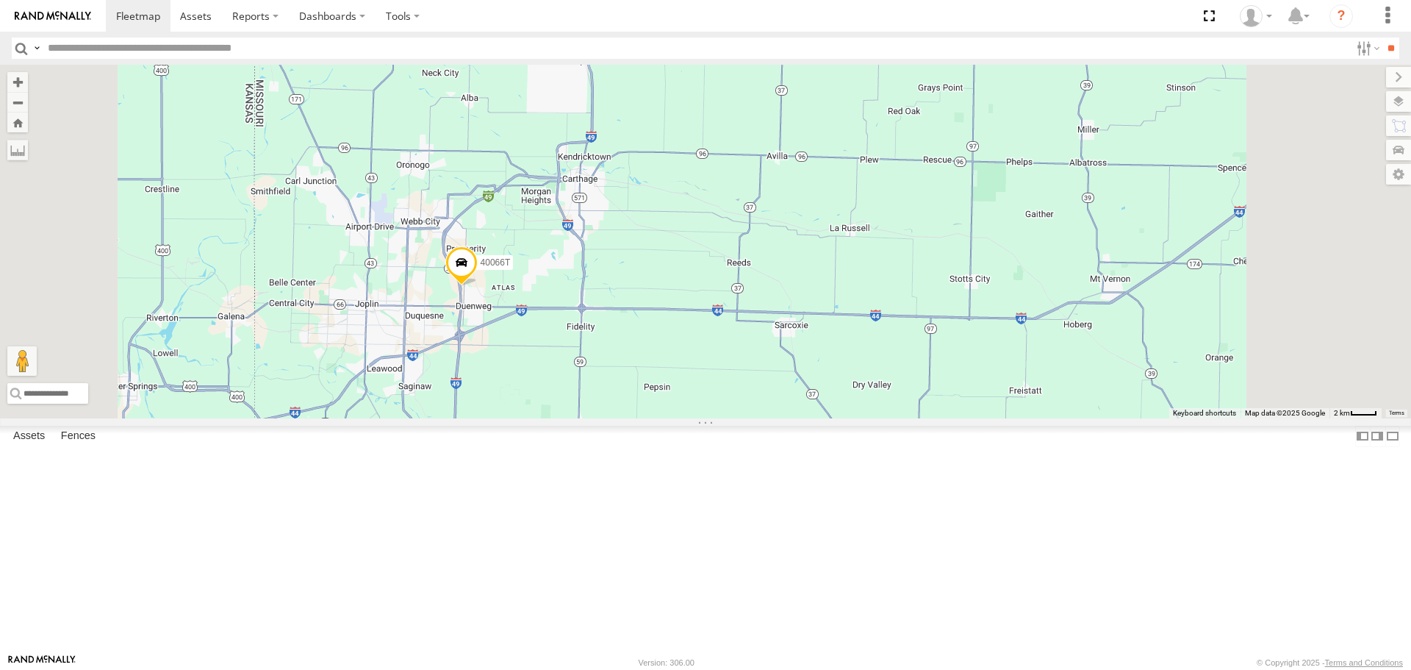
drag, startPoint x: 831, startPoint y: 298, endPoint x: 835, endPoint y: 345, distance: 47.2
click at [835, 345] on div "T1818 T3214 57469T 40045T 37135T 7773T 1156 40066T 5283 37124T T1808 37120T 371…" at bounding box center [705, 241] width 1411 height 353
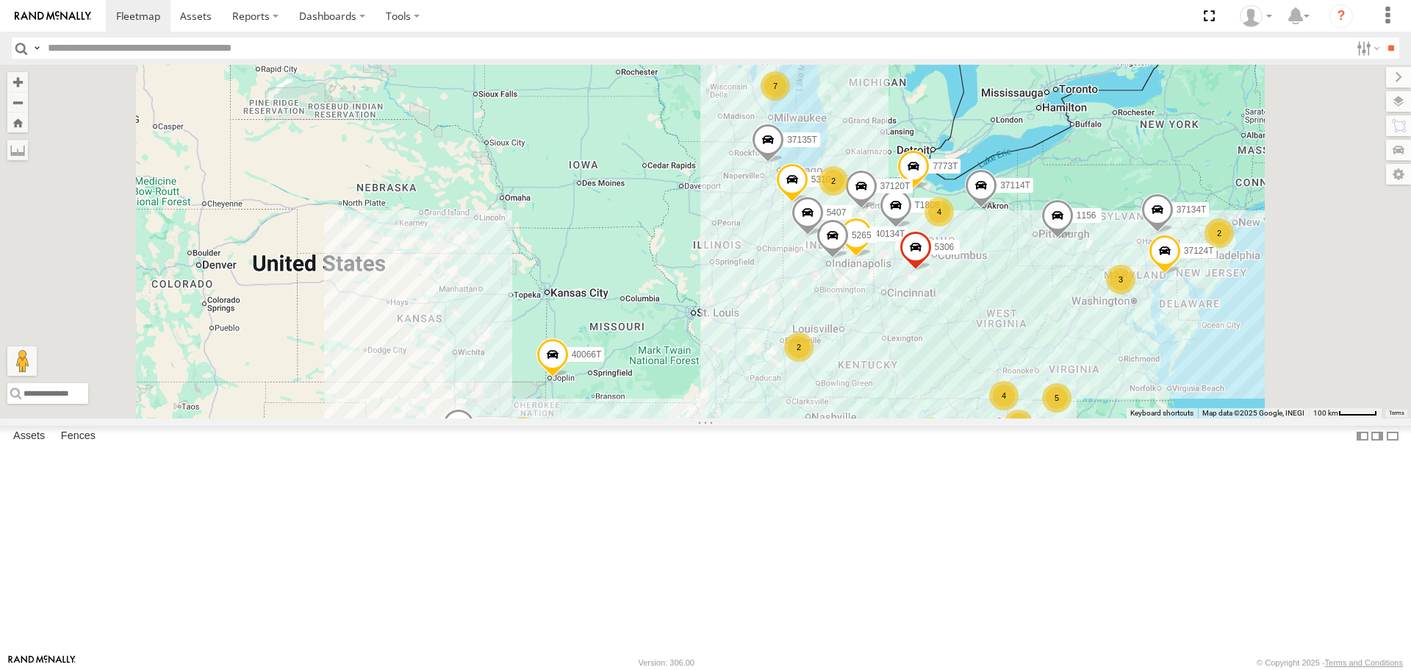
drag, startPoint x: 975, startPoint y: 521, endPoint x: 916, endPoint y: 451, distance: 92.3
click at [919, 418] on div "T1818 T3214 57469T 40045T 37135T 7773T 1156 40066T 5283 37124T T1808 37120T 371…" at bounding box center [705, 241] width 1411 height 353
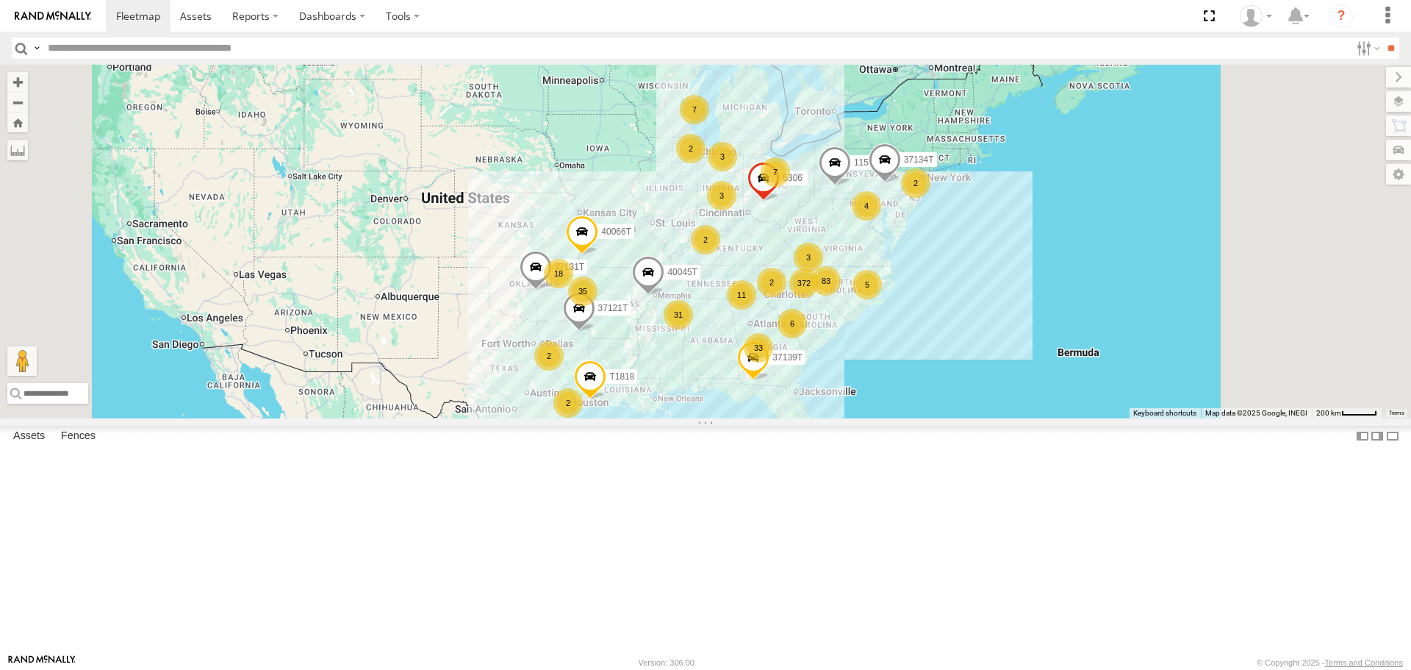
drag, startPoint x: 662, startPoint y: 506, endPoint x: 628, endPoint y: 416, distance: 96.1
click at [628, 417] on div "T1818 T3214 40045T 1156 40066T 37131T 37134T 37121T 7774T 37139T 5306 372 33 31…" at bounding box center [705, 241] width 1411 height 353
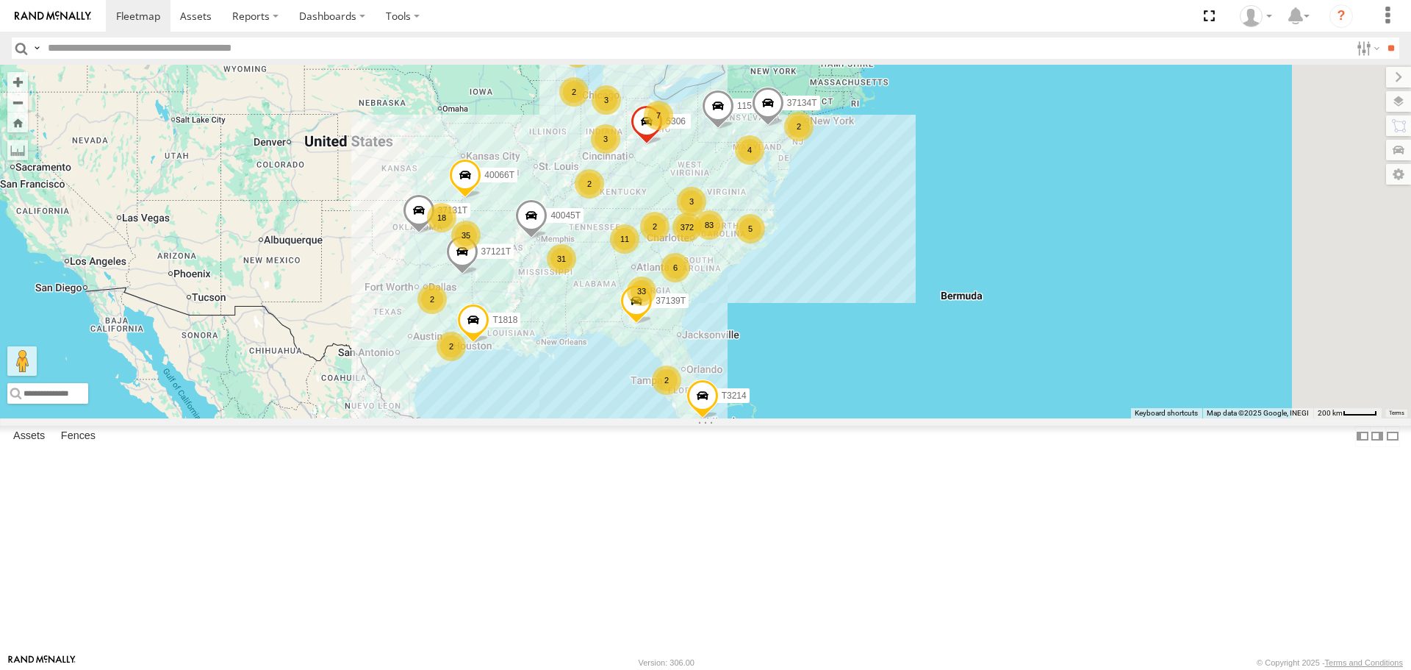
drag, startPoint x: 942, startPoint y: 388, endPoint x: 824, endPoint y: 418, distance: 121.9
click at [845, 418] on div "T1818 T3214 40045T 1156 40066T 37131T 37134T 37121T 7774T 37139T 5306 372 33 31…" at bounding box center [705, 241] width 1411 height 353
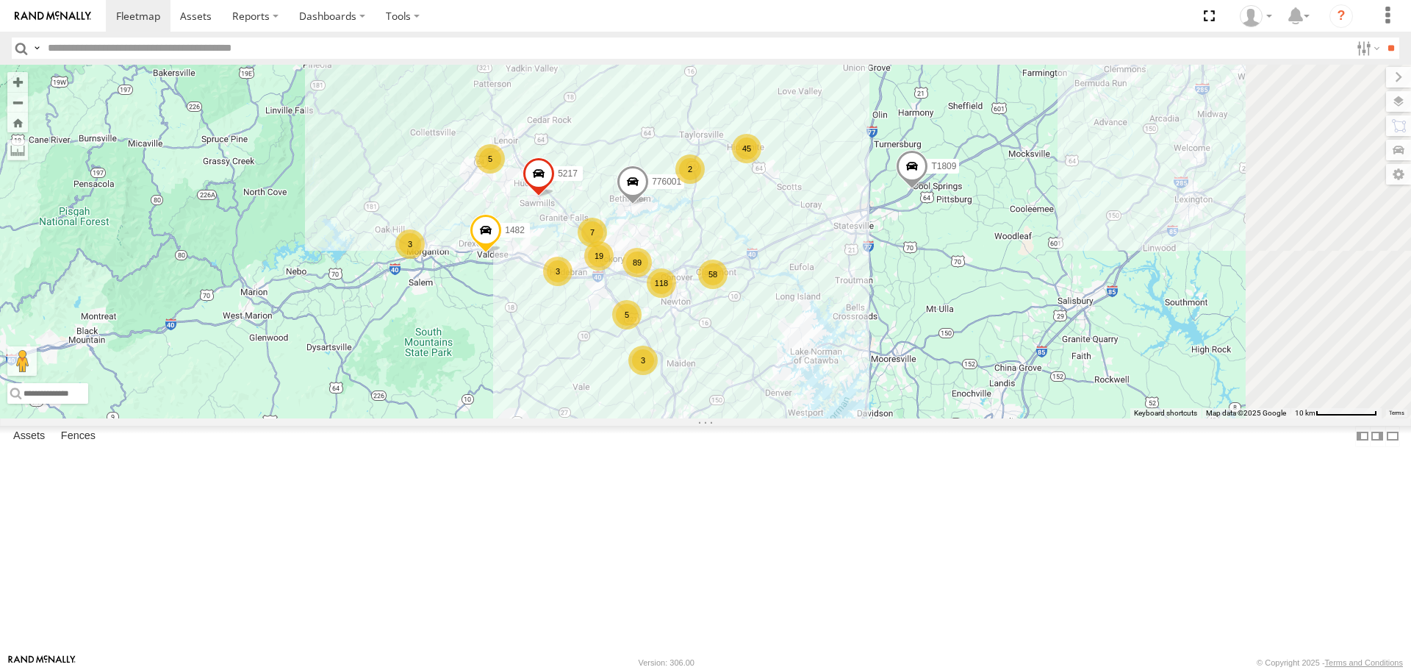
drag, startPoint x: 861, startPoint y: 233, endPoint x: 738, endPoint y: 442, distance: 242.2
click at [738, 418] on div "T1818 T3214 40045T 1156 40066T 37131T 37134T 37121T 7774T 37139T 5306 5265 5746…" at bounding box center [705, 241] width 1411 height 353
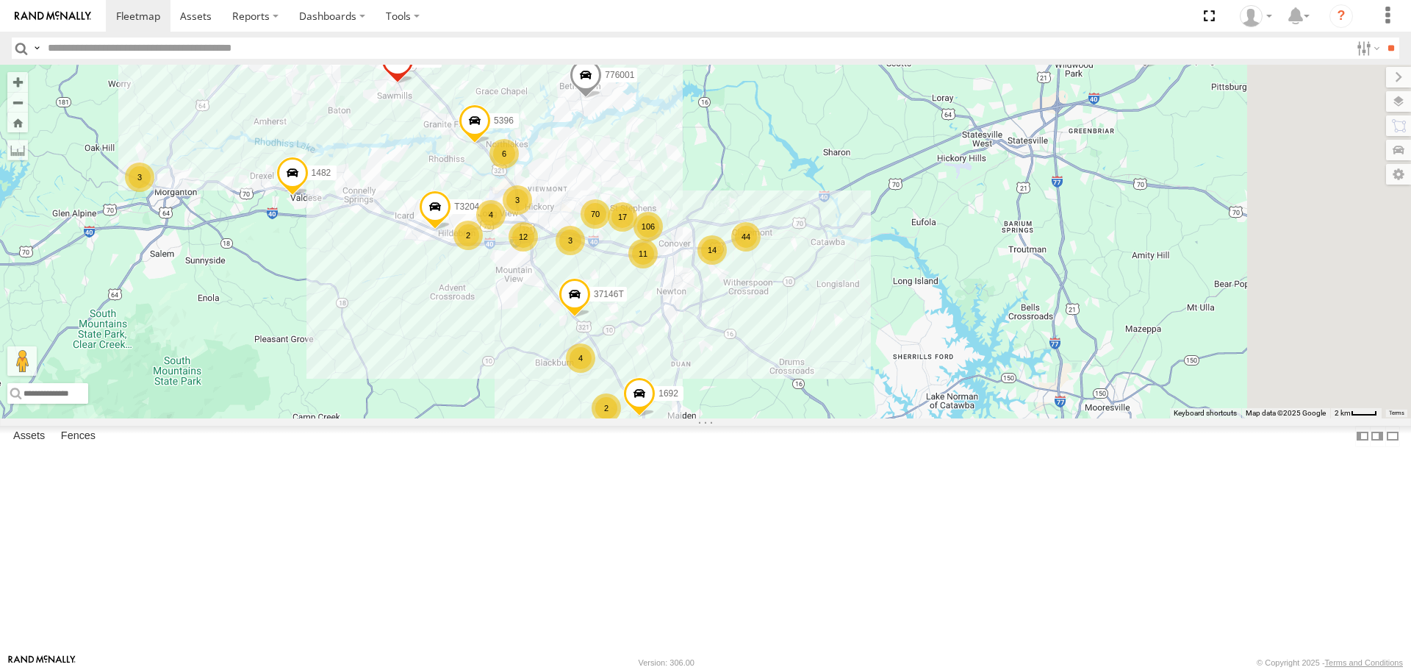
drag, startPoint x: 781, startPoint y: 436, endPoint x: 580, endPoint y: 397, distance: 205.1
click at [580, 397] on div "T1818 T3214 40045T 1156 40066T 37131T 37134T 37121T 7774T 37139T 5306 5265 5746…" at bounding box center [705, 241] width 1411 height 353
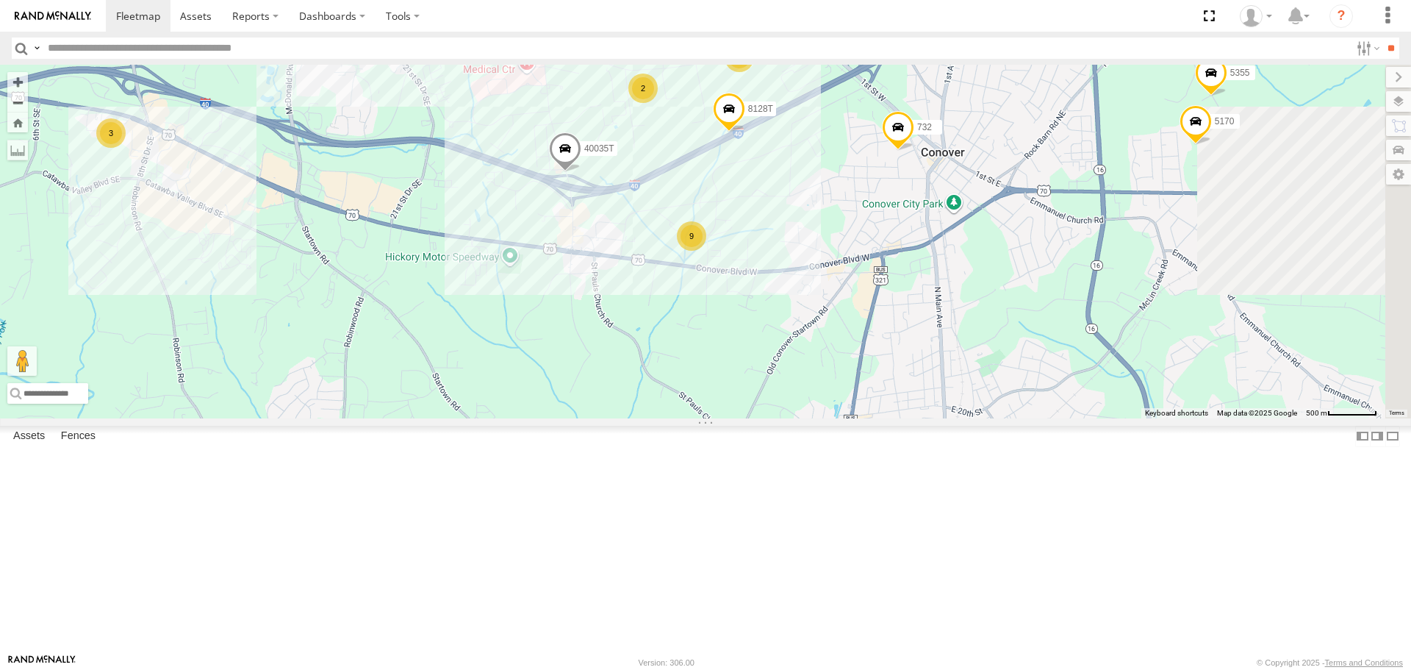
drag, startPoint x: 853, startPoint y: 373, endPoint x: 614, endPoint y: 342, distance: 241.6
click at [593, 342] on div "T1818 T3214 40045T 1156 40066T 37131T 37134T 37121T 7774T 37139T 5306 5265 5746…" at bounding box center [705, 241] width 1411 height 353
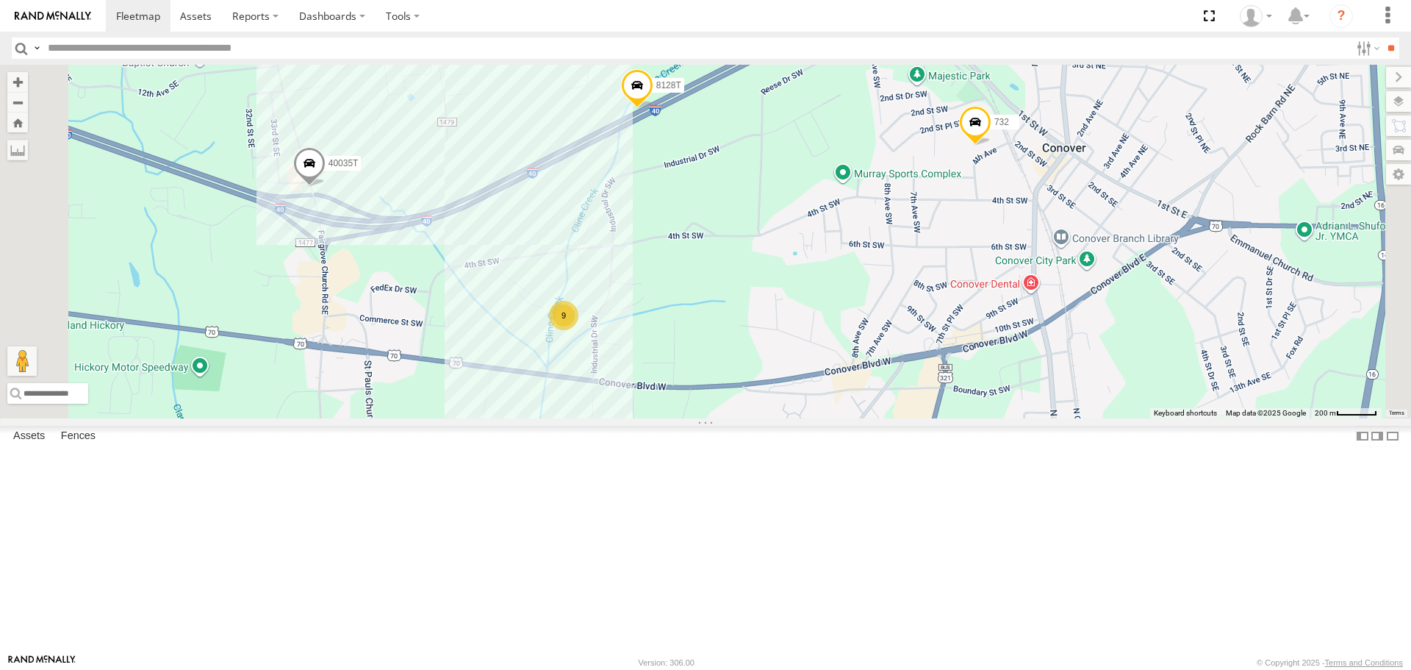
drag, startPoint x: 644, startPoint y: 548, endPoint x: 681, endPoint y: 476, distance: 81.2
click at [676, 418] on div "T1818 T3214 40045T 1156 40066T 37131T 37134T 37121T 7774T 37139T 5306 5265 5746…" at bounding box center [705, 241] width 1411 height 353
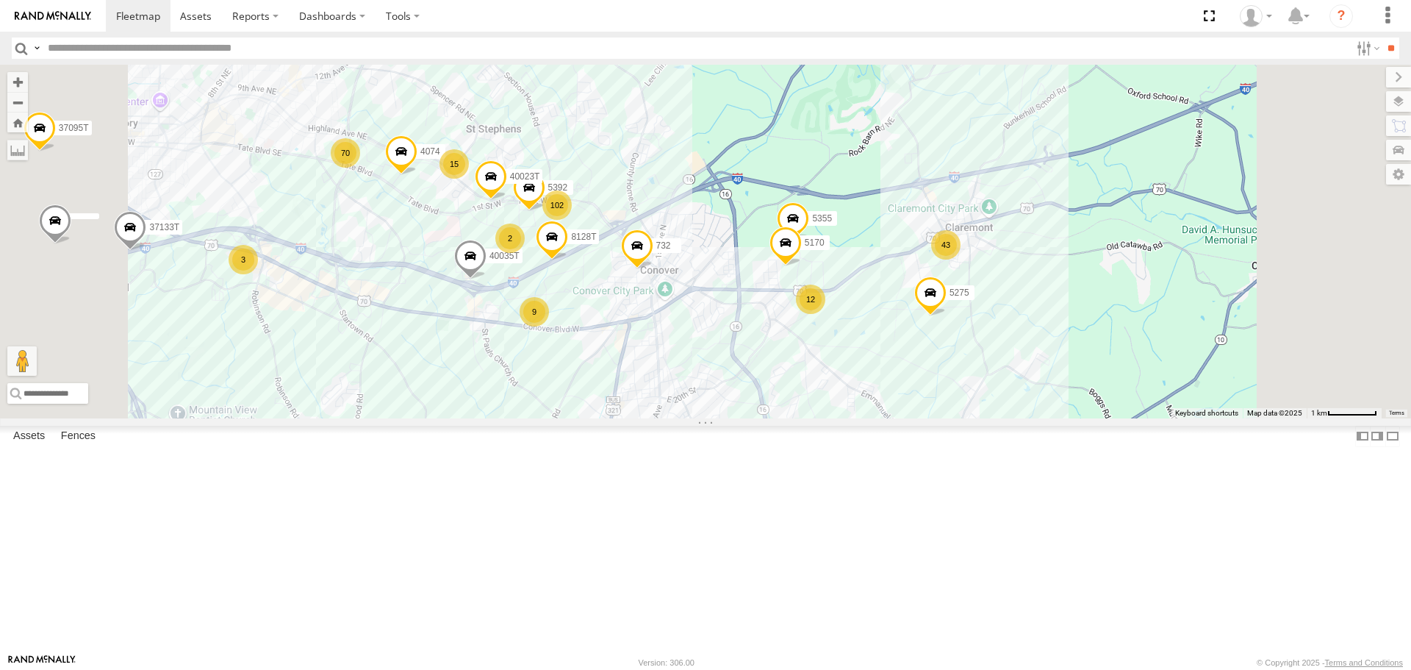
drag, startPoint x: 851, startPoint y: 525, endPoint x: 855, endPoint y: 437, distance: 87.6
click at [855, 418] on div "T1818 T3214 40045T 1156 40066T 37131T 37134T 37121T 7774T 37139T 5306 5265 5746…" at bounding box center [705, 241] width 1411 height 353
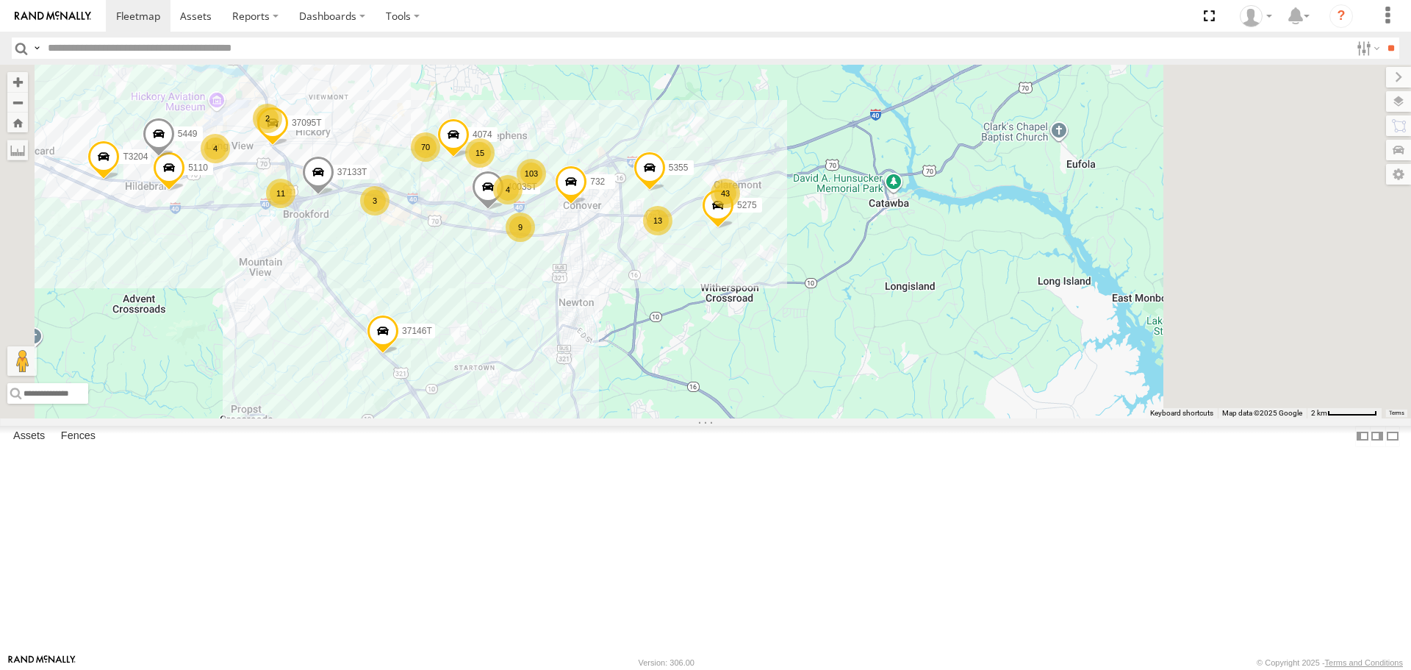
drag, startPoint x: 1005, startPoint y: 447, endPoint x: 867, endPoint y: 436, distance: 138.6
click at [867, 418] on div "T1818 T3214 40045T 1156 40066T 37131T 37134T 37121T 7774T 37139T 5306 5265 5746…" at bounding box center [705, 241] width 1411 height 353
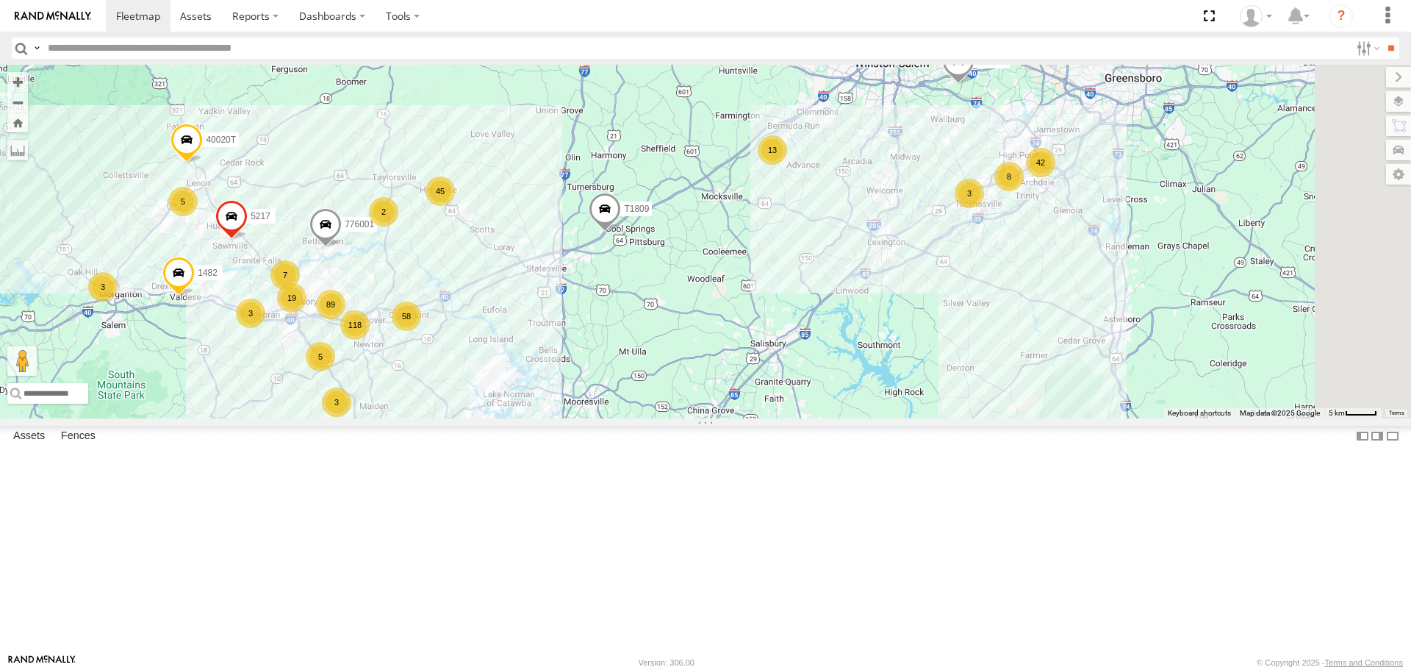
drag, startPoint x: 1131, startPoint y: 374, endPoint x: 932, endPoint y: 409, distance: 202.3
click at [932, 409] on div "T1818 T3214 40045T 1156 40066T 37131T 37134T 37121T 7774T 37139T 5306 5265 5746…" at bounding box center [705, 241] width 1411 height 353
